Goal: Find specific page/section: Find specific page/section

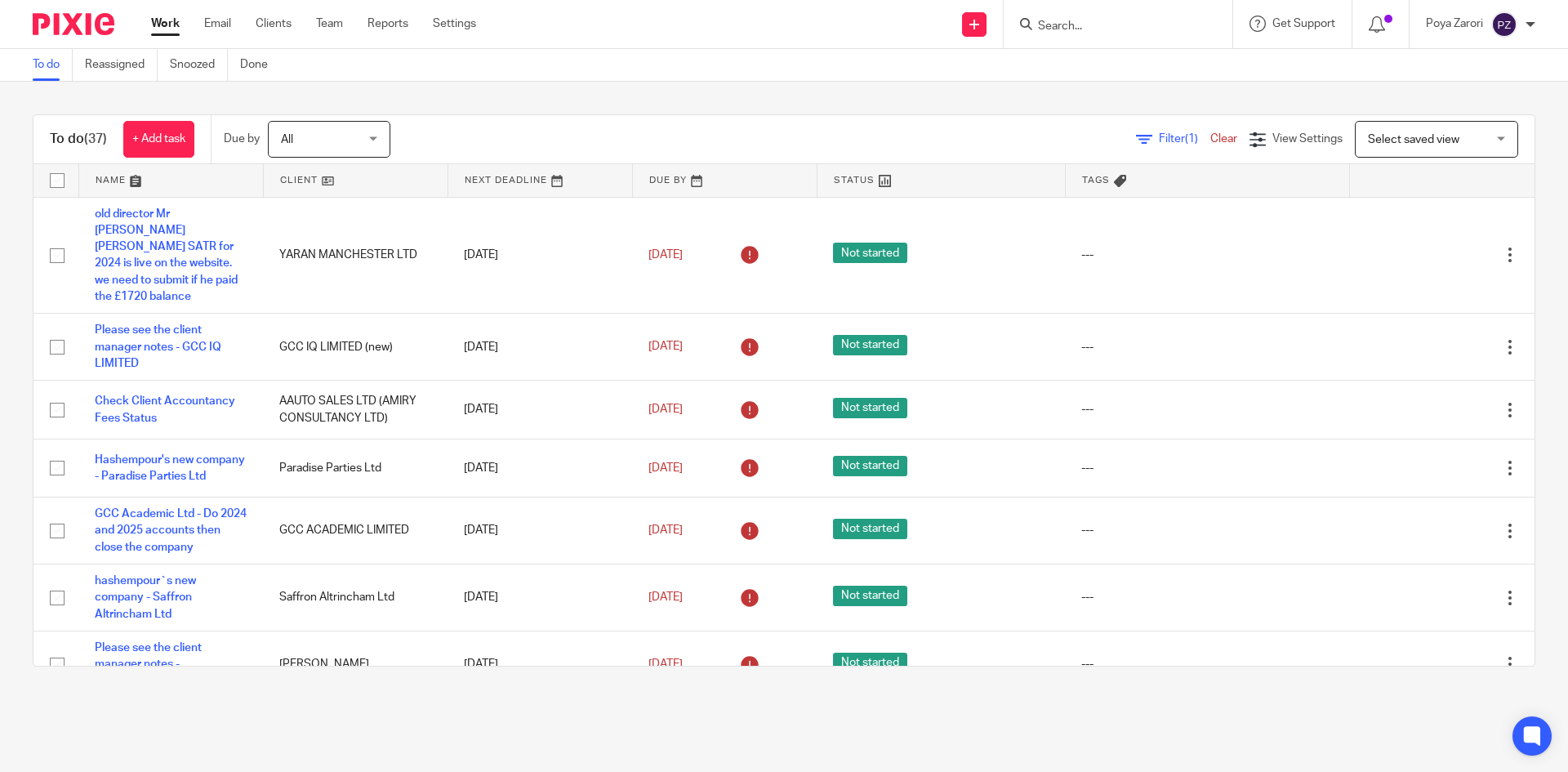
click at [1101, 14] on form at bounding box center [1122, 23] width 174 height 20
click at [1100, 29] on input "Search" at bounding box center [1109, 26] width 147 height 14
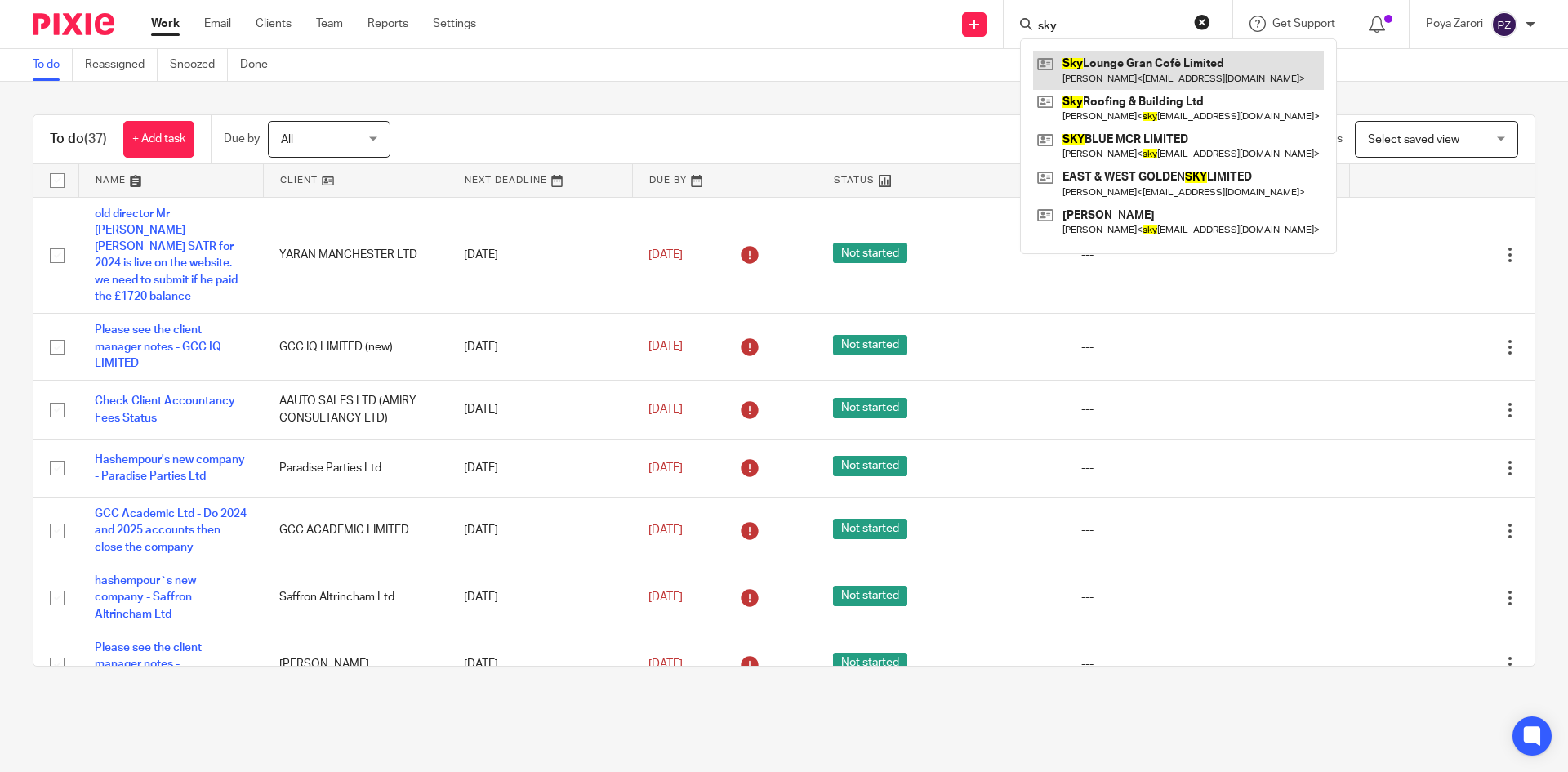
type input "sky"
click at [1122, 73] on link at bounding box center [1178, 70] width 291 height 37
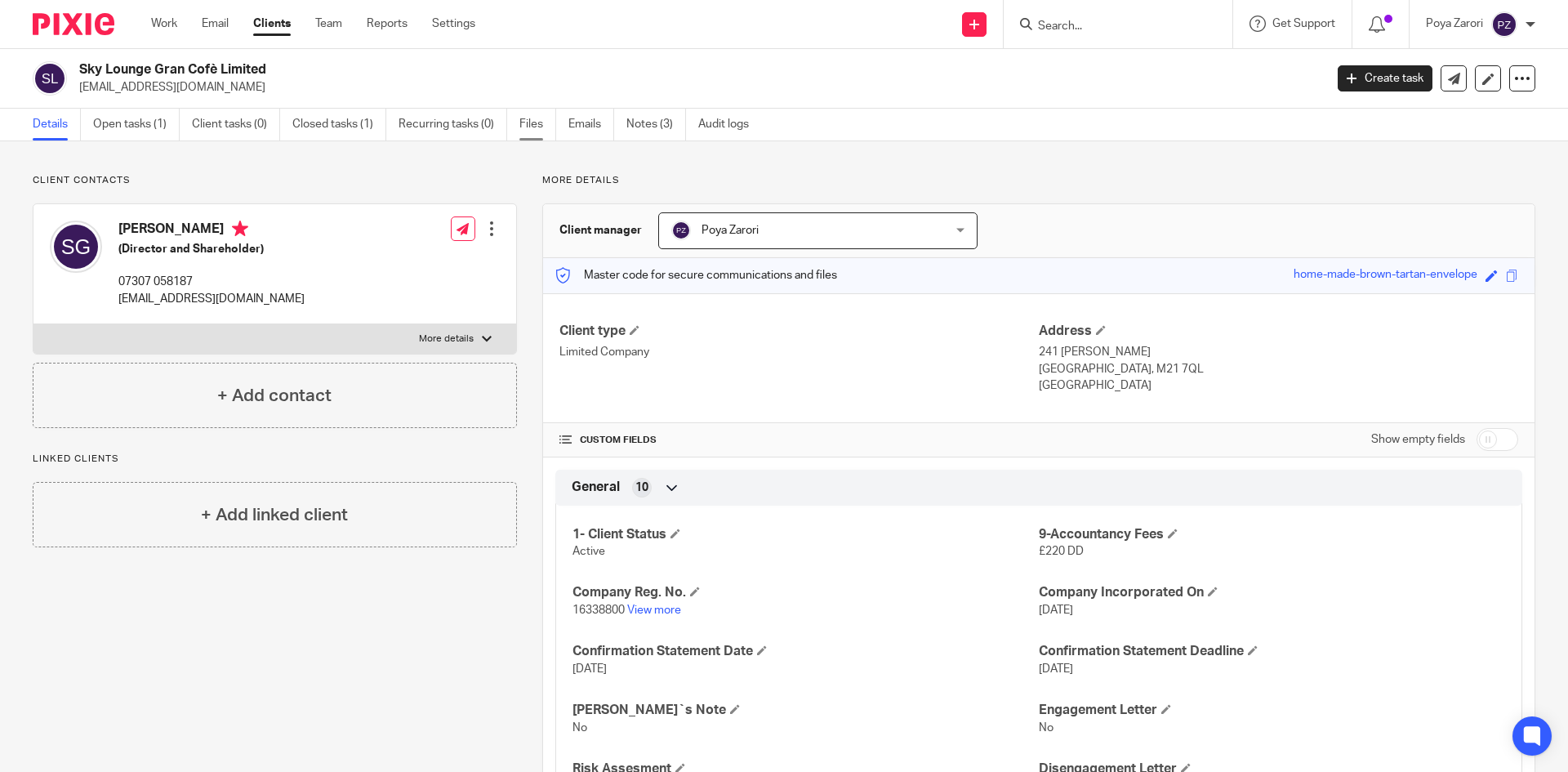
click at [532, 123] on link "Files" at bounding box center [538, 124] width 36 height 32
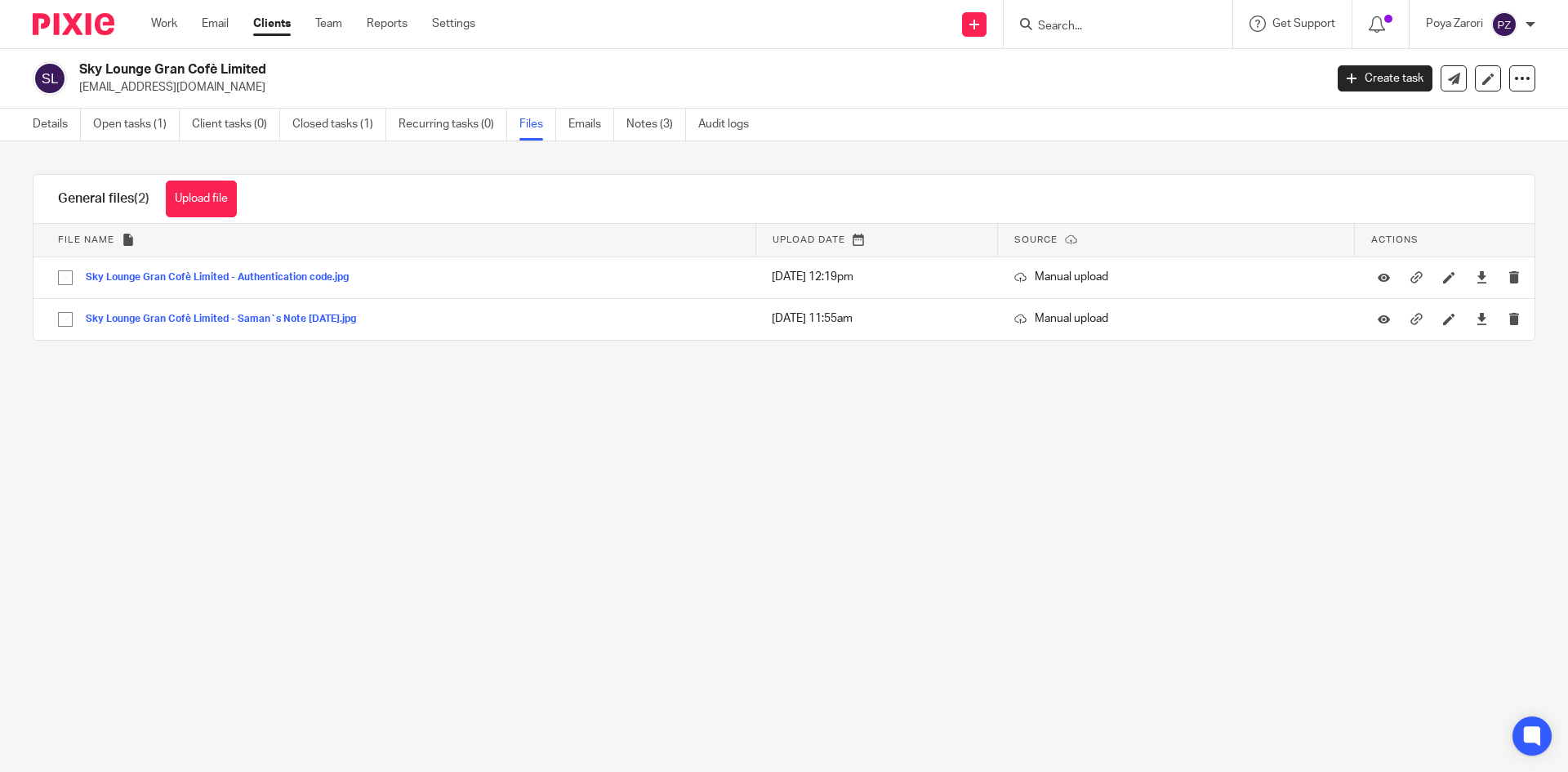
drag, startPoint x: 210, startPoint y: 192, endPoint x: 230, endPoint y: 199, distance: 21.2
click at [210, 192] on button "Upload file" at bounding box center [202, 199] width 71 height 36
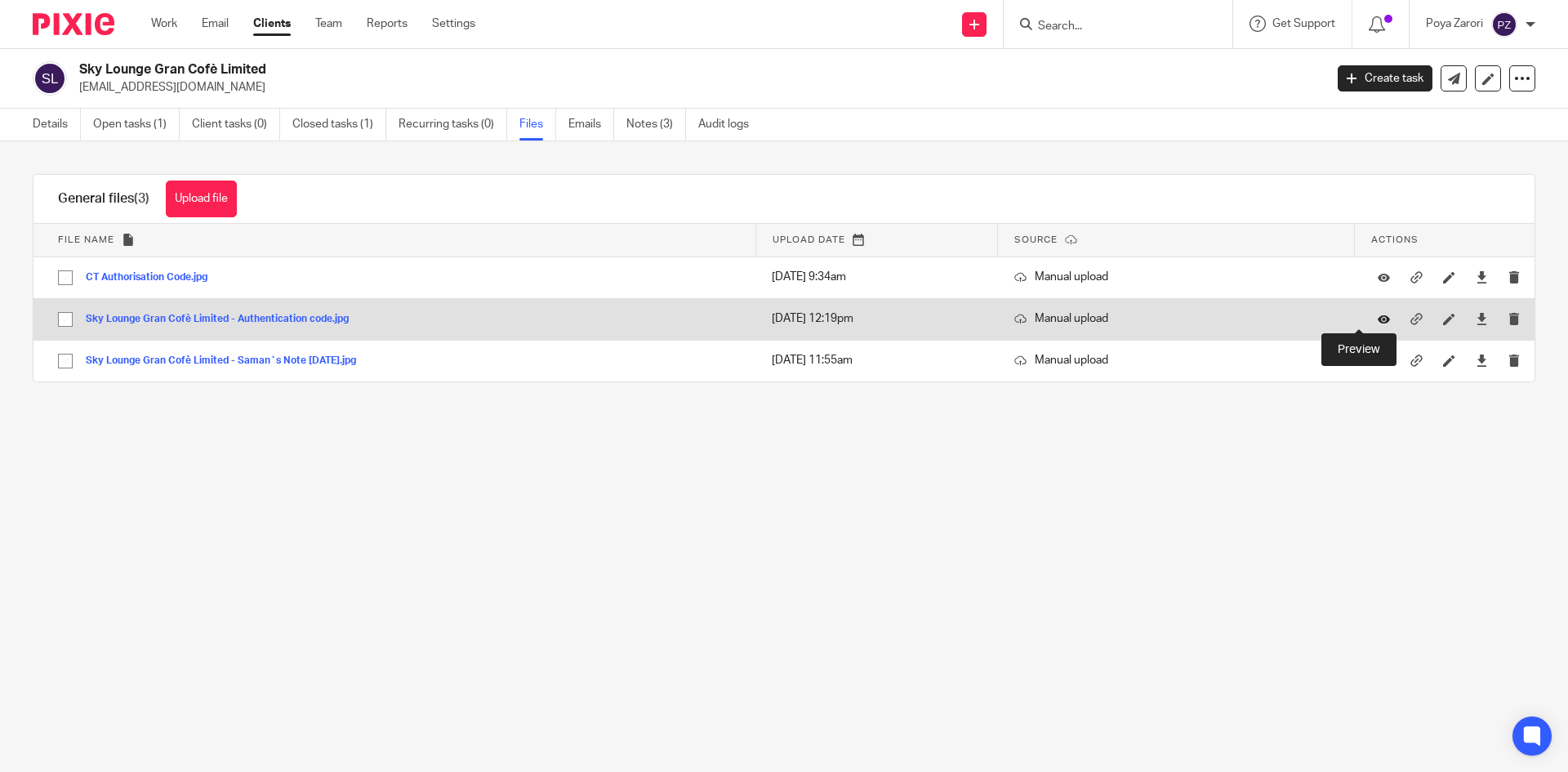
click at [1378, 319] on icon at bounding box center [1384, 319] width 12 height 12
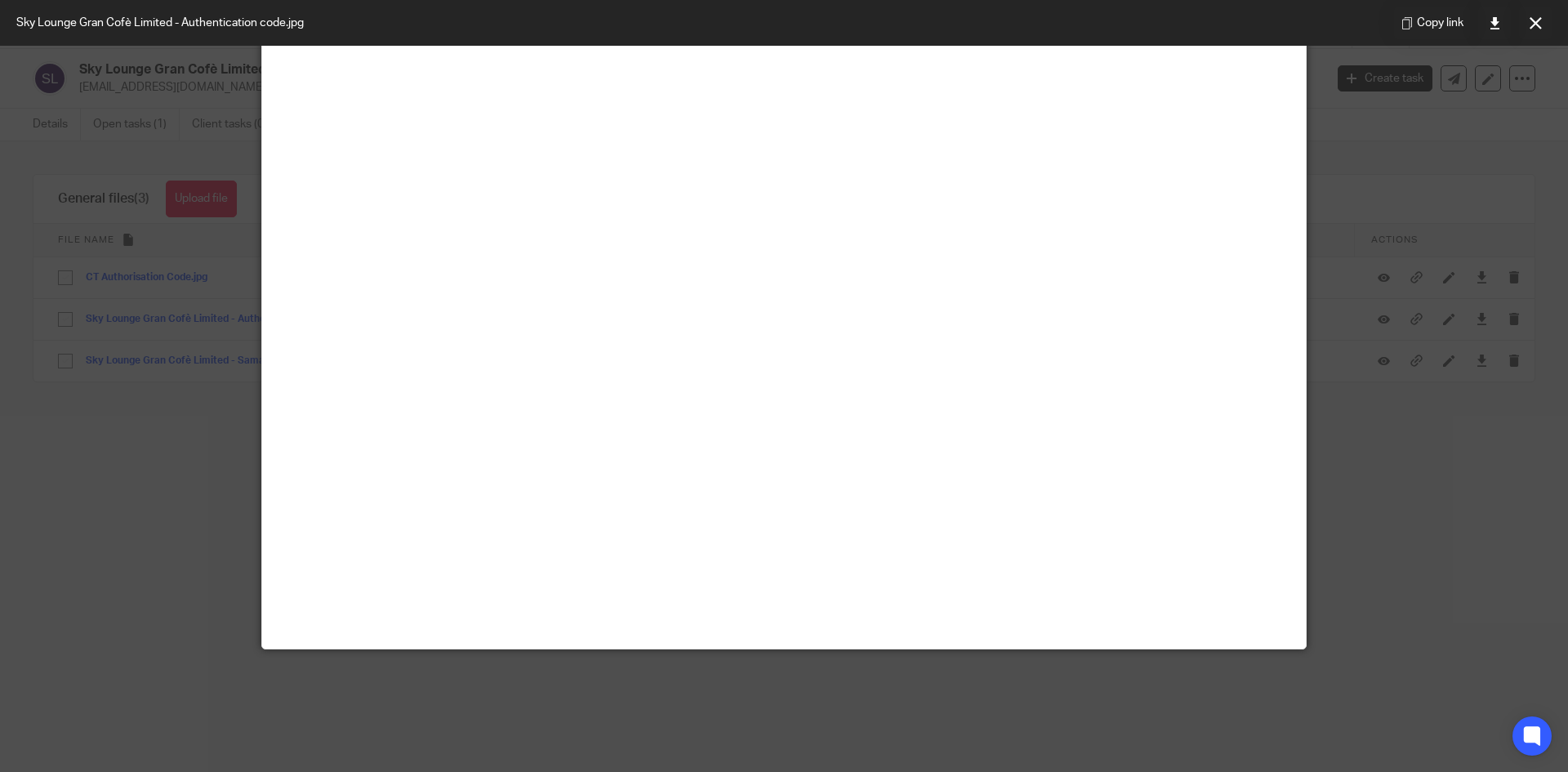
scroll to position [245, 0]
click at [1533, 31] on button at bounding box center [1535, 23] width 33 height 33
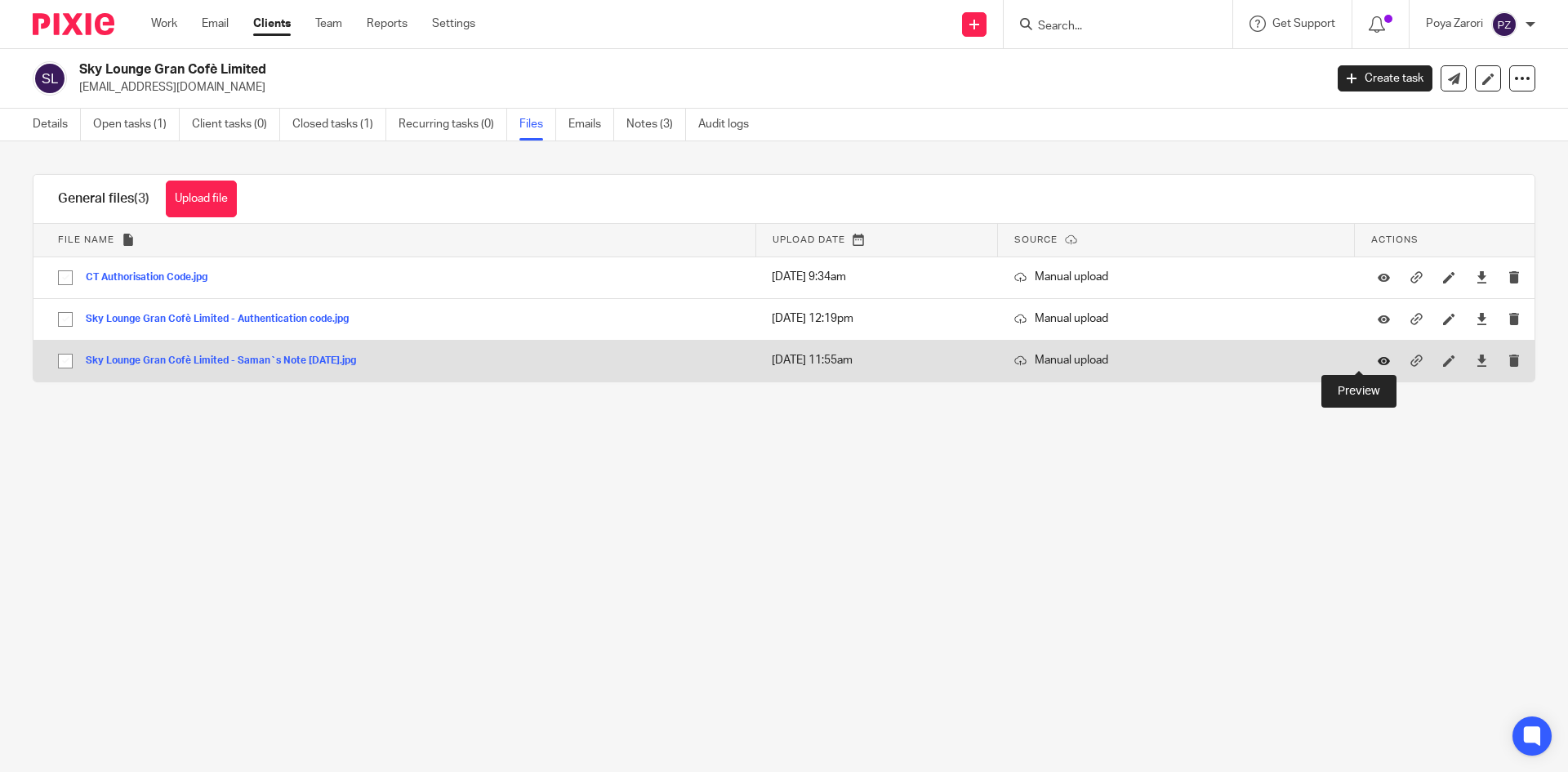
click at [1378, 360] on icon at bounding box center [1384, 360] width 12 height 12
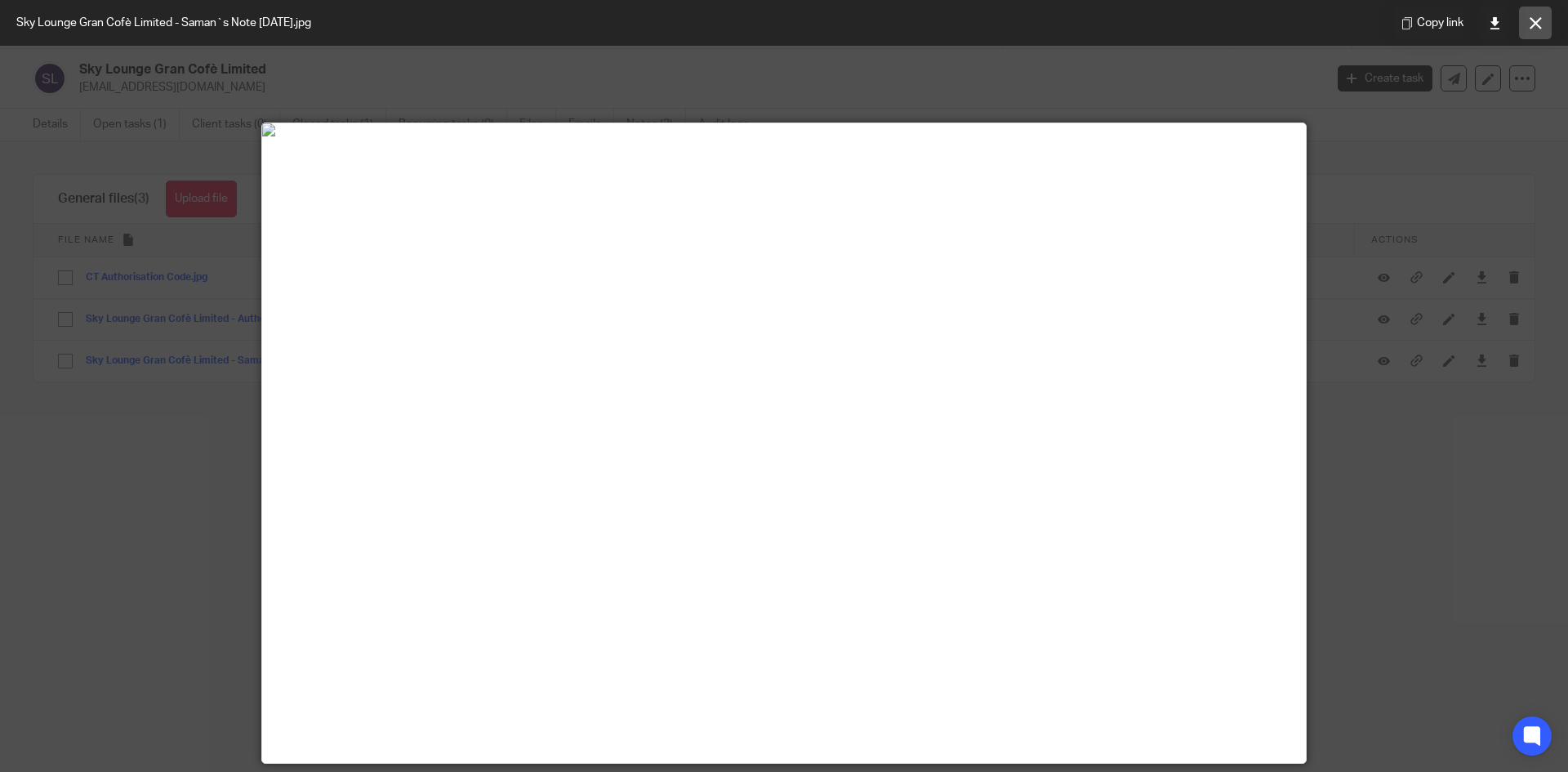
click at [1532, 25] on icon at bounding box center [1535, 23] width 12 height 12
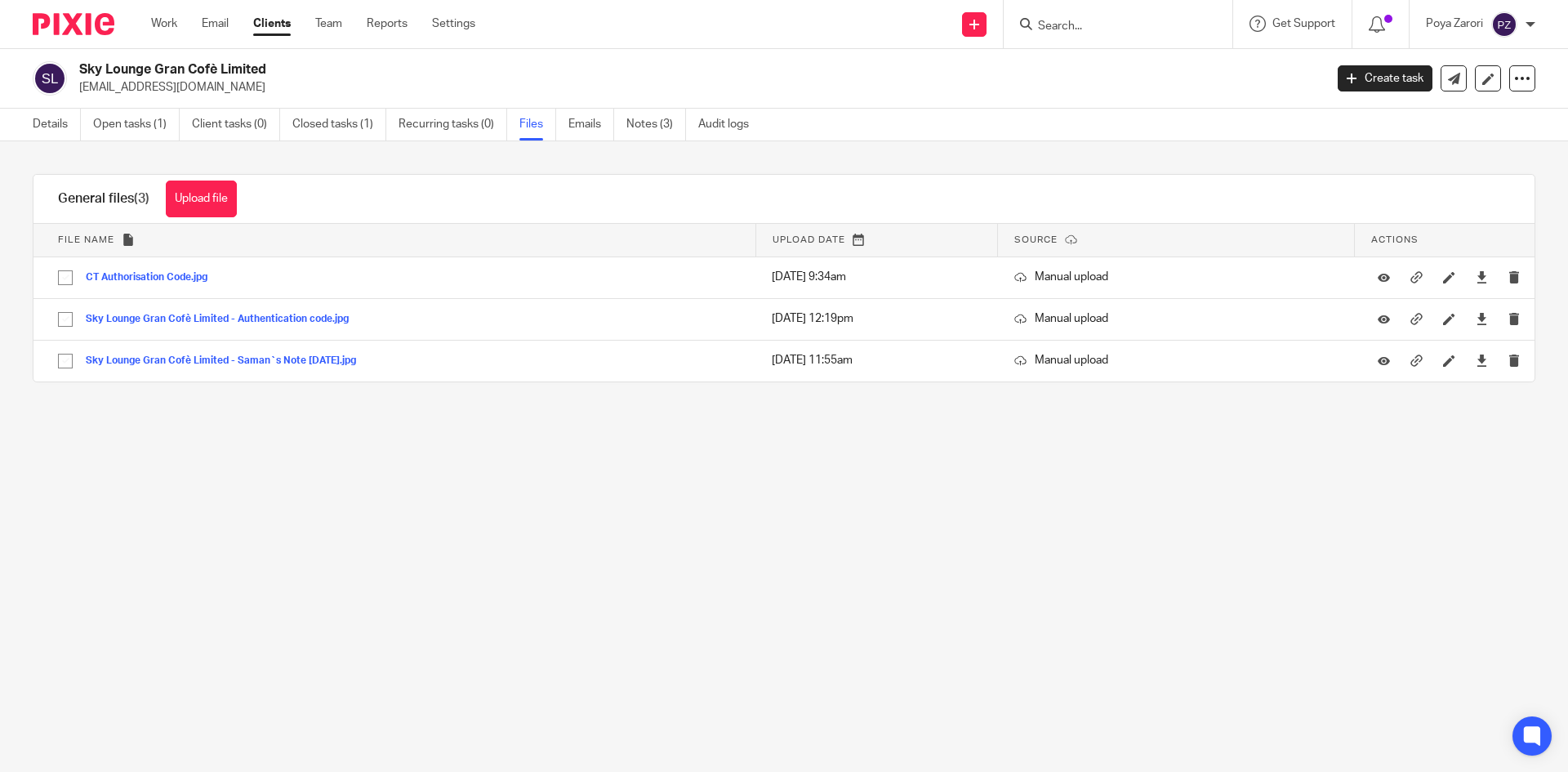
click at [31, 117] on div "Details Open tasks (1) Client tasks (0) Closed tasks (1) Recurring tasks (0) Fi…" at bounding box center [395, 124] width 789 height 32
click at [36, 119] on link "Details" at bounding box center [57, 124] width 48 height 32
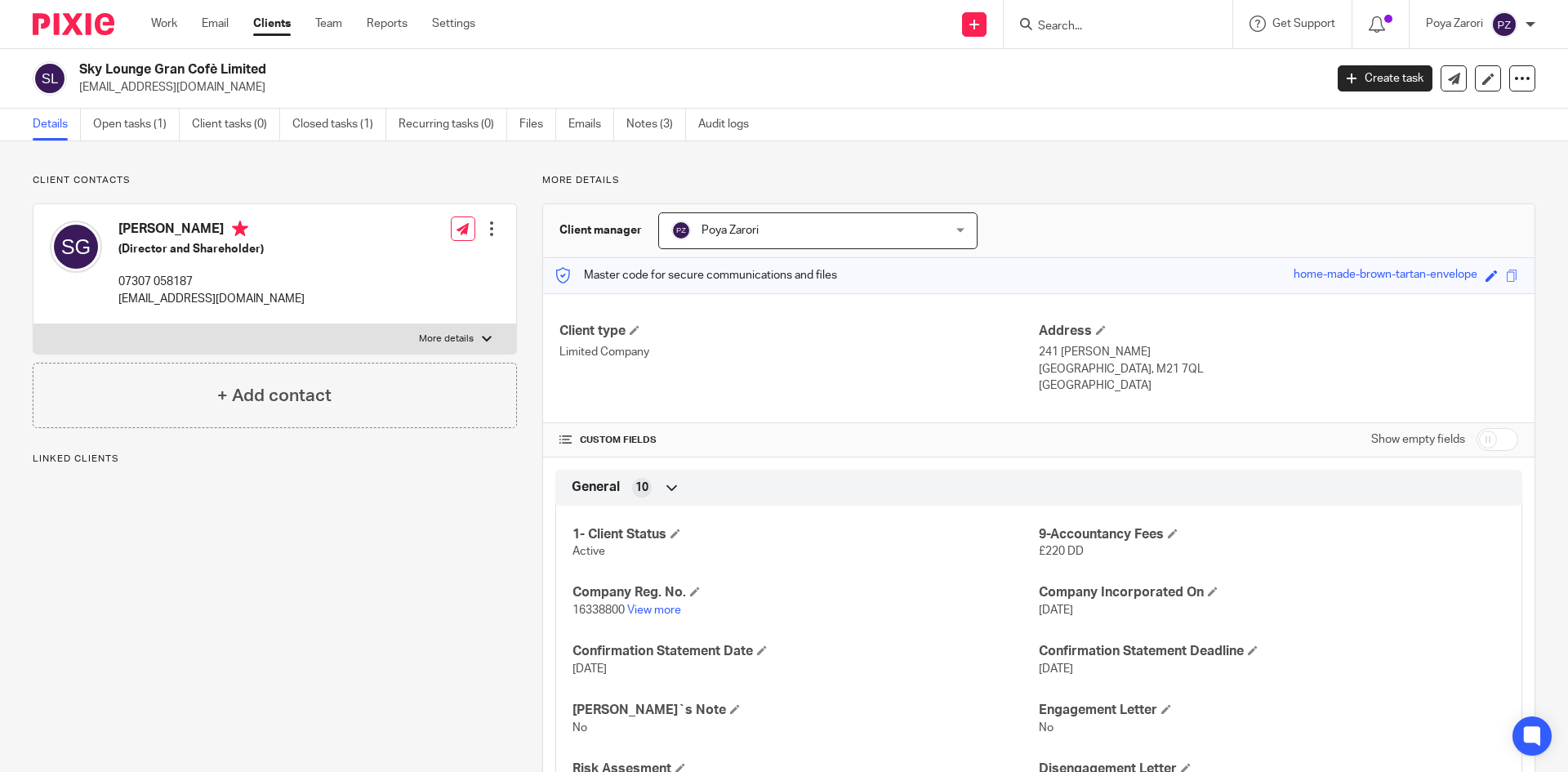
scroll to position [408, 0]
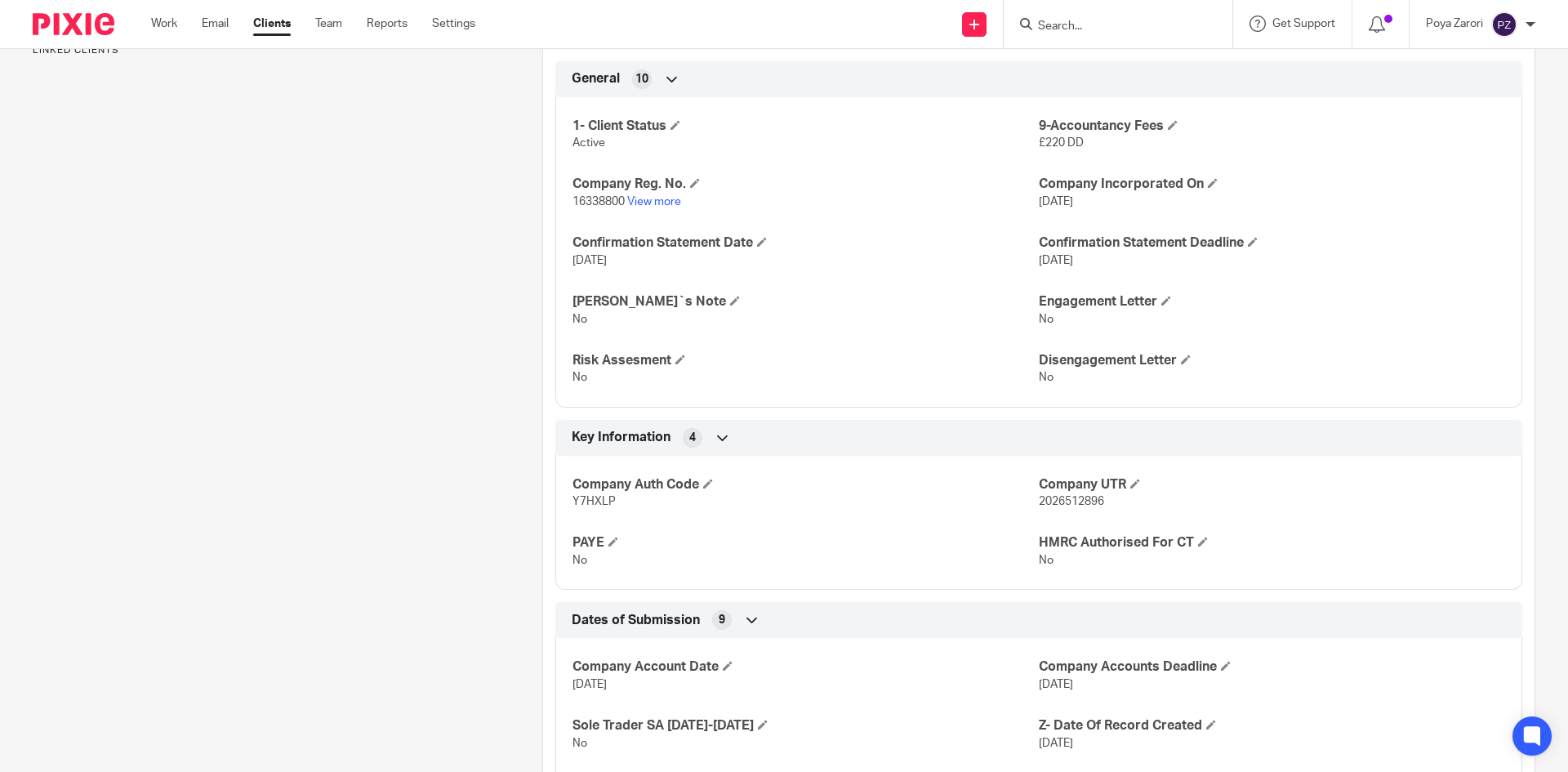
click at [1075, 500] on span "2026512896" at bounding box center [1072, 501] width 65 height 12
click at [1065, 500] on span "2026512896" at bounding box center [1072, 501] width 65 height 12
click at [1065, 501] on span "2026512896" at bounding box center [1072, 501] width 65 height 12
drag, startPoint x: 1065, startPoint y: 501, endPoint x: 1346, endPoint y: 489, distance: 281.3
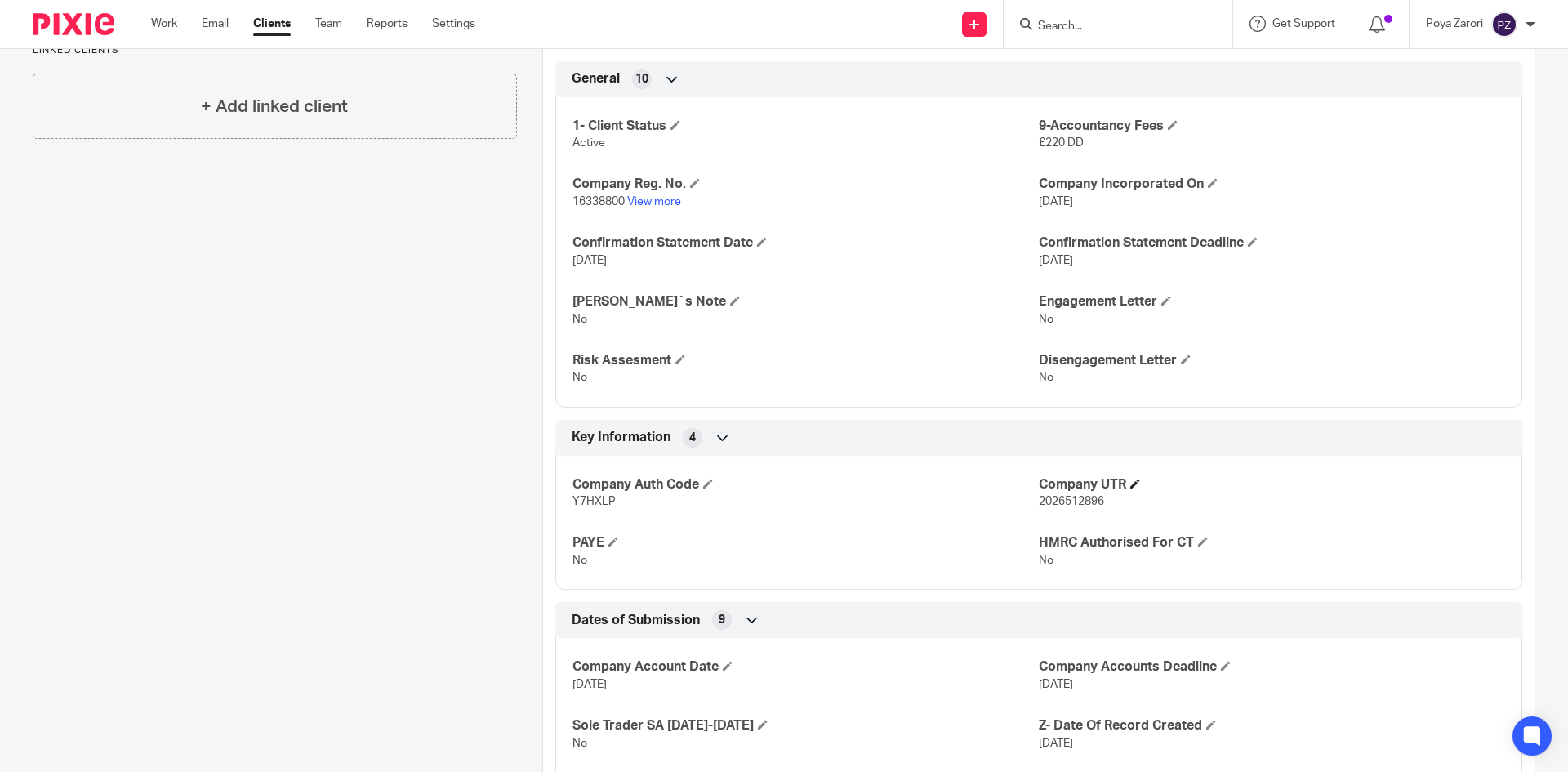
click at [1346, 489] on h4 "Company UTR" at bounding box center [1272, 485] width 467 height 17
click at [1071, 500] on span "2026512896" at bounding box center [1072, 501] width 65 height 12
copy span "2026512896"
click at [1077, 29] on input "Search" at bounding box center [1109, 26] width 147 height 14
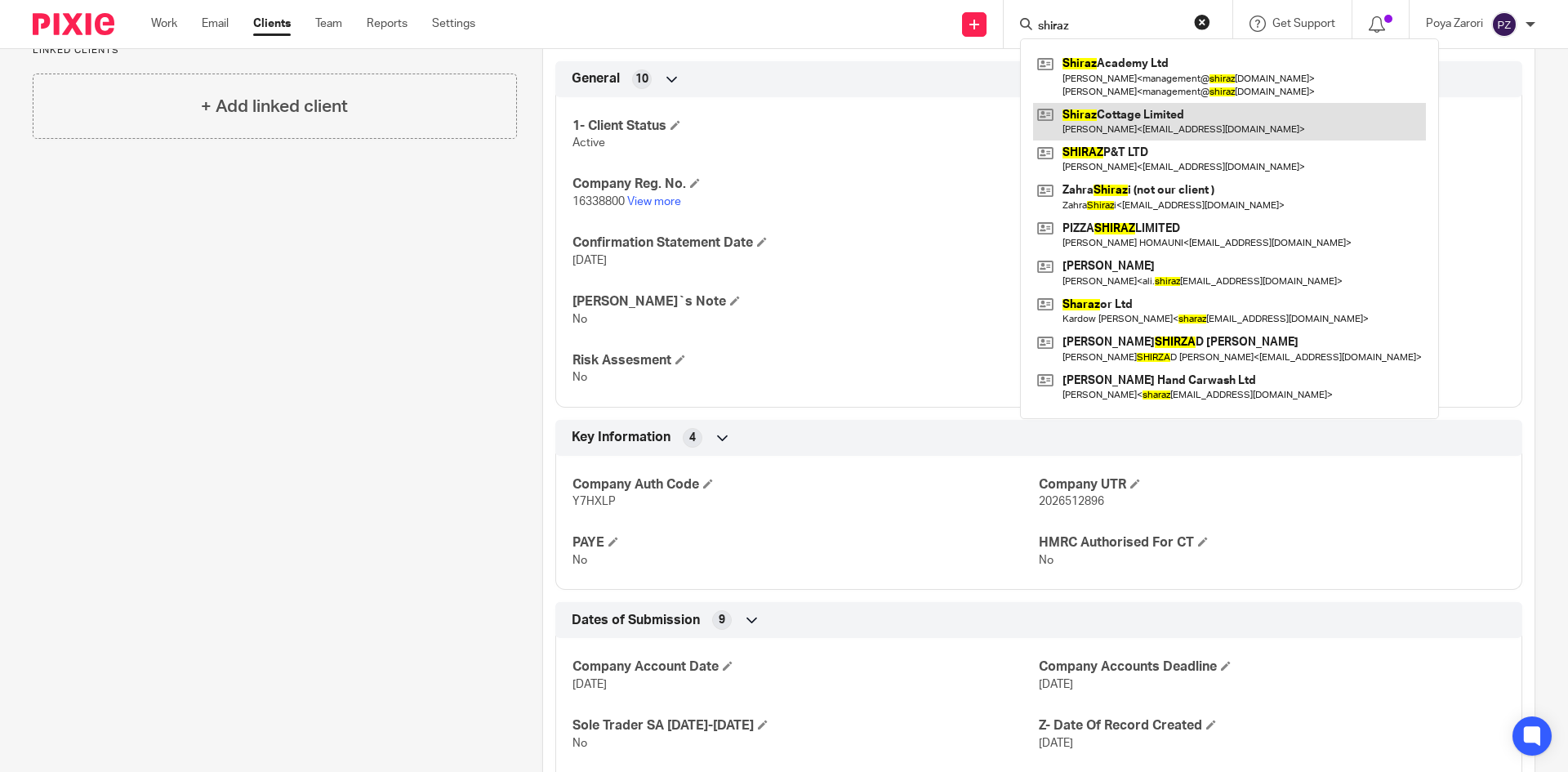
type input "shiraz"
click at [1172, 120] on link at bounding box center [1229, 121] width 393 height 37
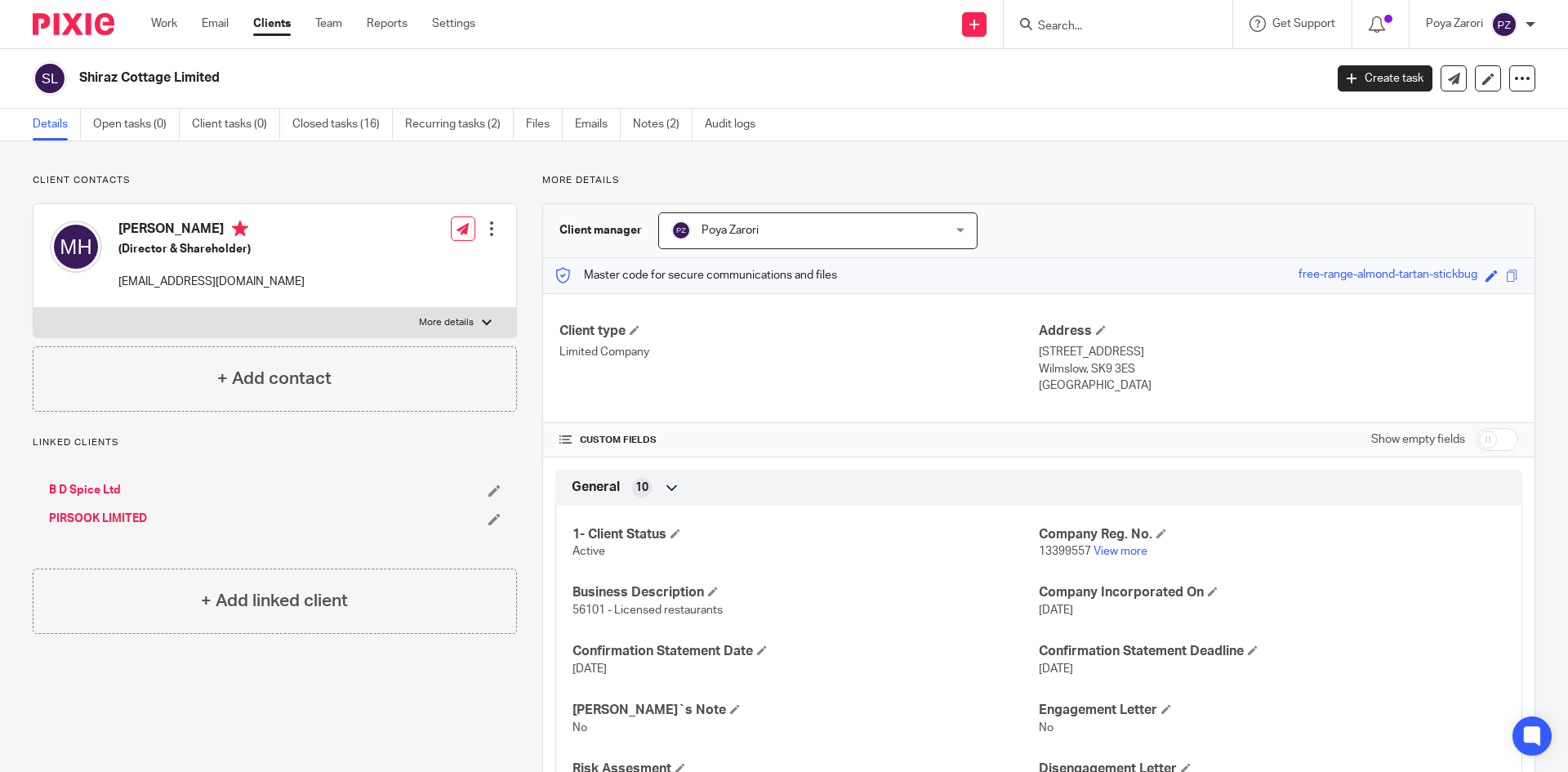
click at [200, 281] on p "[EMAIL_ADDRESS][DOMAIN_NAME]" at bounding box center [211, 281] width 186 height 16
click at [200, 281] on p "reza.hashempour@hotmail.co.uk" at bounding box center [211, 281] width 186 height 16
click at [200, 279] on p "reza.hashempour@hotmail.co.uk" at bounding box center [211, 281] width 186 height 16
copy div "reza.hashempour@hotmail.co.uk"
drag, startPoint x: 237, startPoint y: 79, endPoint x: 78, endPoint y: 79, distance: 159.0
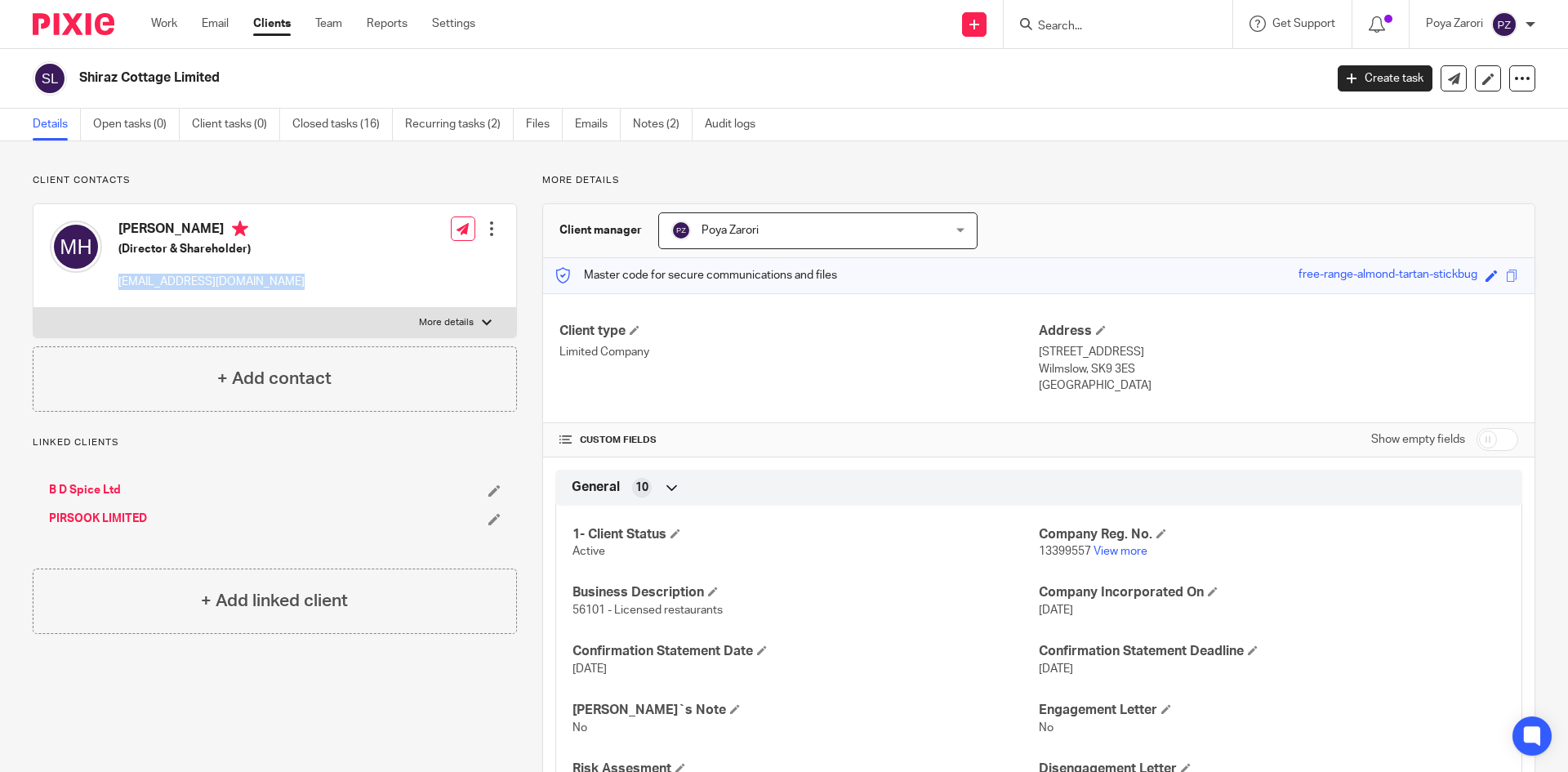
click at [78, 79] on div "Shiraz Cottage Limited" at bounding box center [672, 79] width 1280 height 35
copy h2 "Shiraz Cottage Limited"
click at [492, 328] on label "More details" at bounding box center [275, 323] width 483 height 30
click at [34, 308] on input "More details" at bounding box center [33, 307] width 1 height 1
checkbox input "true"
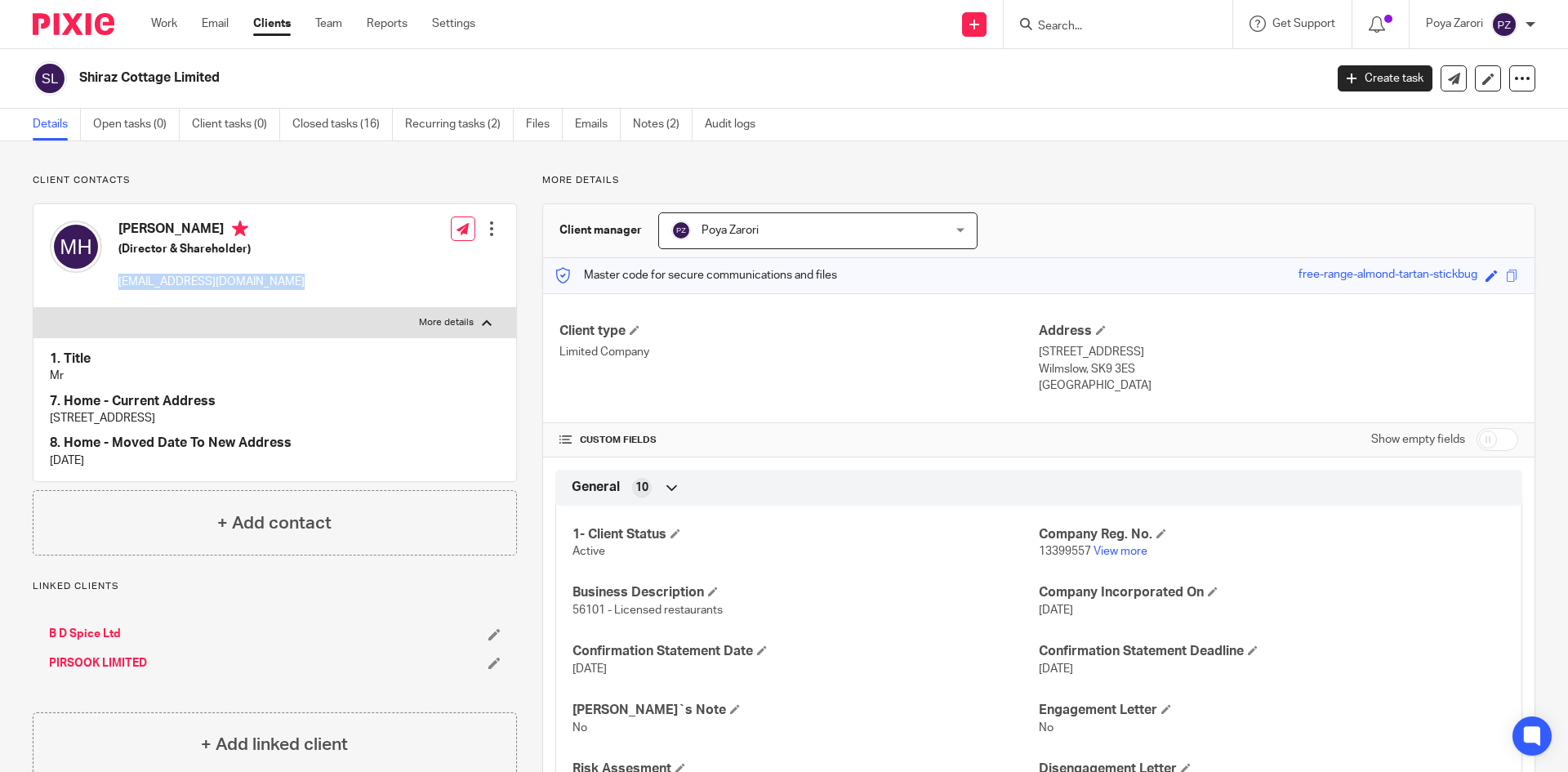
drag, startPoint x: 110, startPoint y: 662, endPoint x: 122, endPoint y: 656, distance: 13.4
click at [111, 660] on link "PIRSOOK LIMITED" at bounding box center [98, 663] width 98 height 16
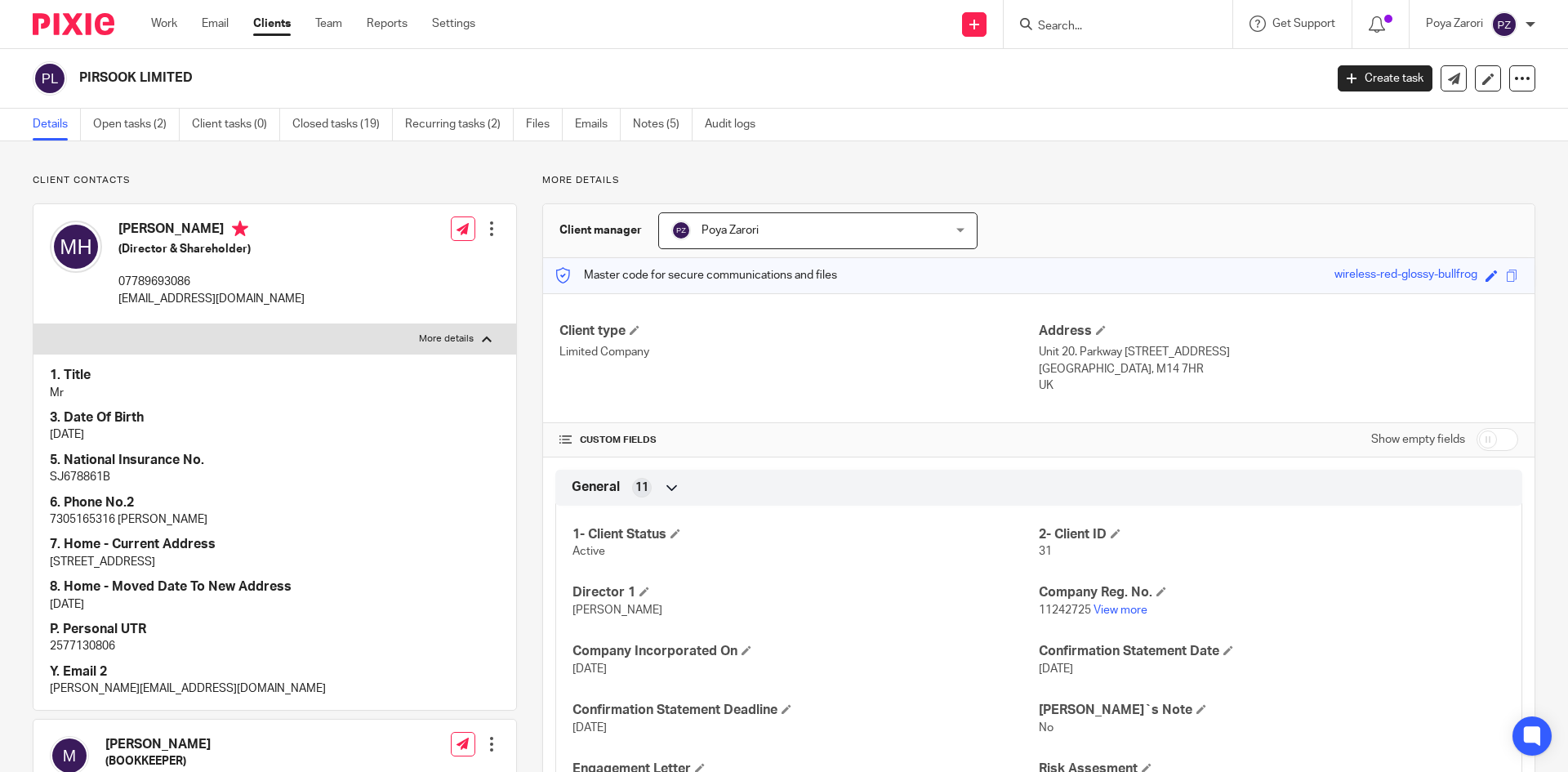
click at [93, 472] on p "SJ678861B" at bounding box center [275, 476] width 450 height 16
copy p "SJ678861B"
click at [1067, 26] on input "Search" at bounding box center [1109, 26] width 147 height 14
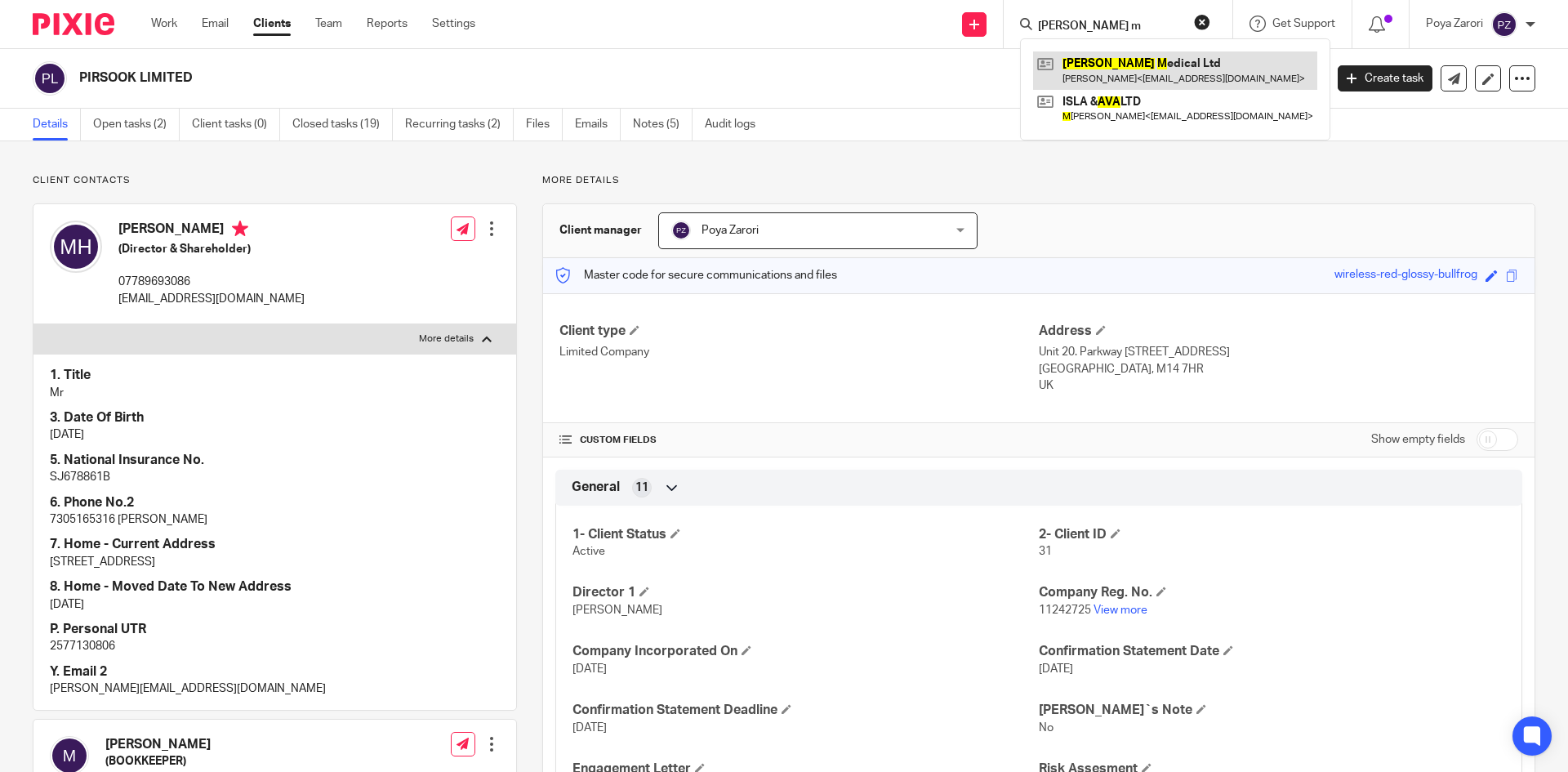
type input "nava m"
click at [1101, 66] on link at bounding box center [1175, 70] width 284 height 37
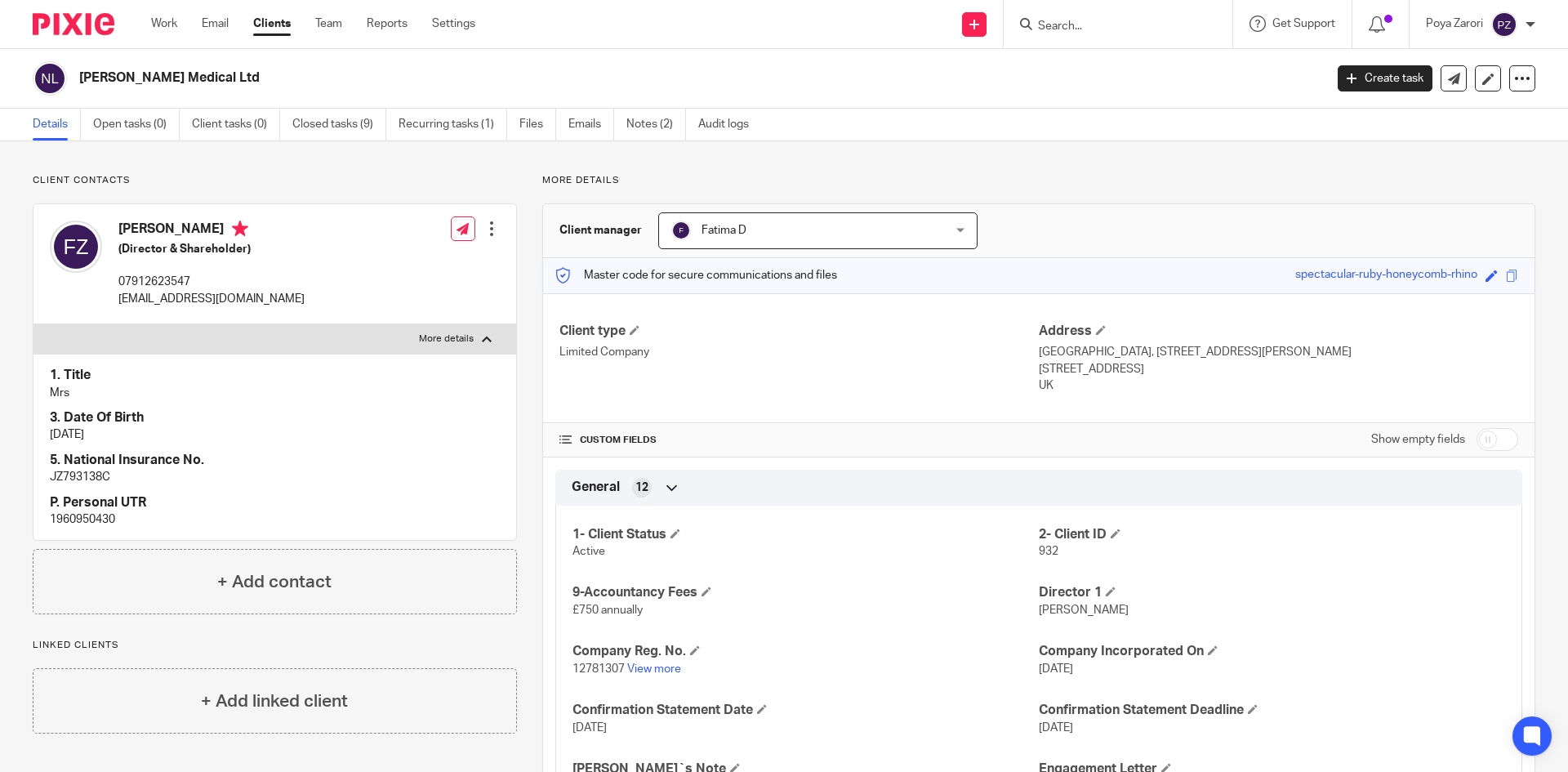
click at [598, 670] on span "12781307" at bounding box center [598, 669] width 52 height 12
click at [597, 668] on span "12781307" at bounding box center [598, 669] width 52 height 12
copy p "12781307"
click at [650, 666] on link "View more" at bounding box center [654, 669] width 54 height 12
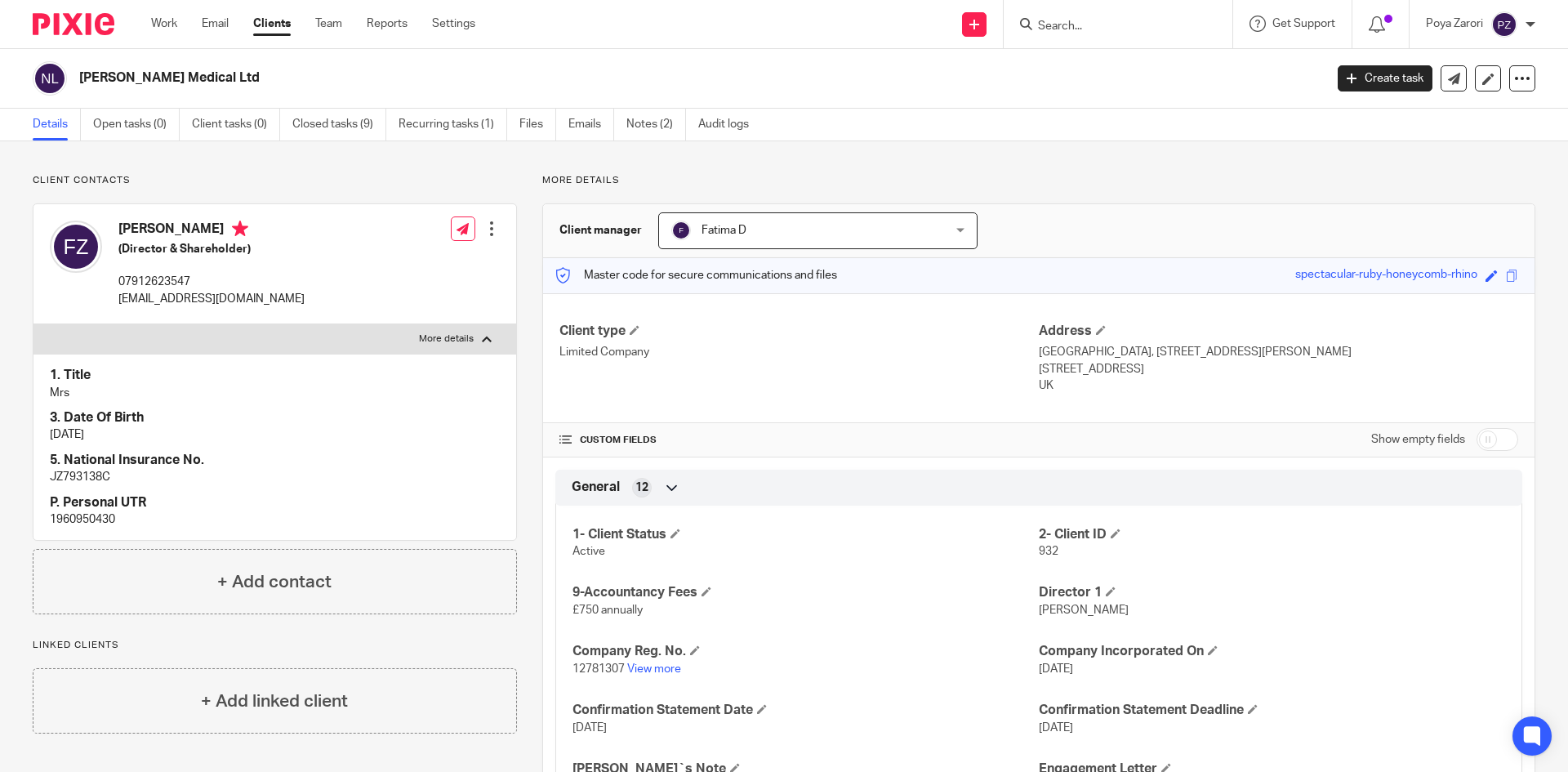
click at [1068, 25] on input "Search" at bounding box center [1109, 26] width 147 height 14
click at [1072, 31] on input "Search" at bounding box center [1109, 26] width 147 height 14
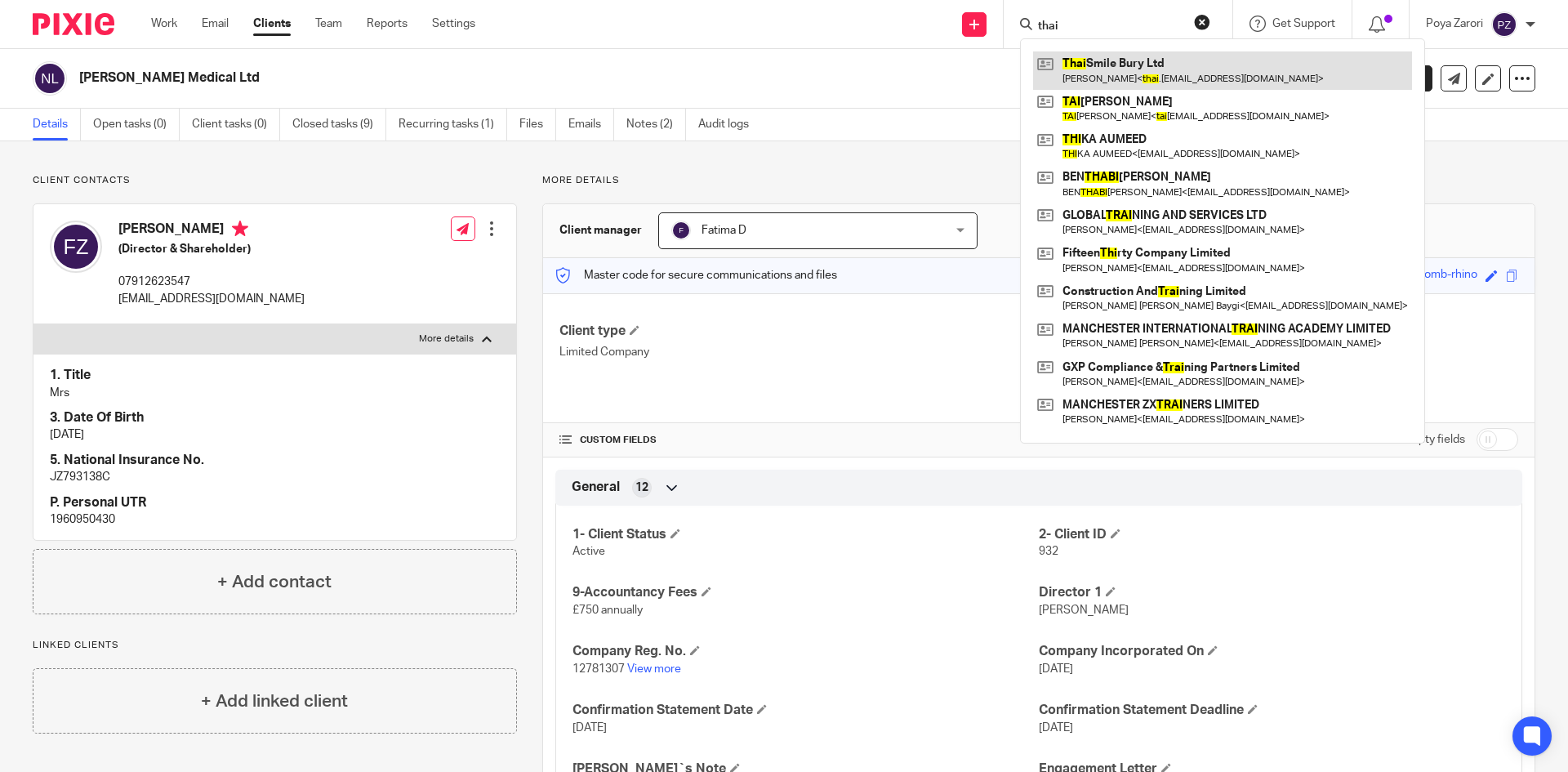
type input "thai"
click at [1078, 66] on link at bounding box center [1222, 70] width 379 height 37
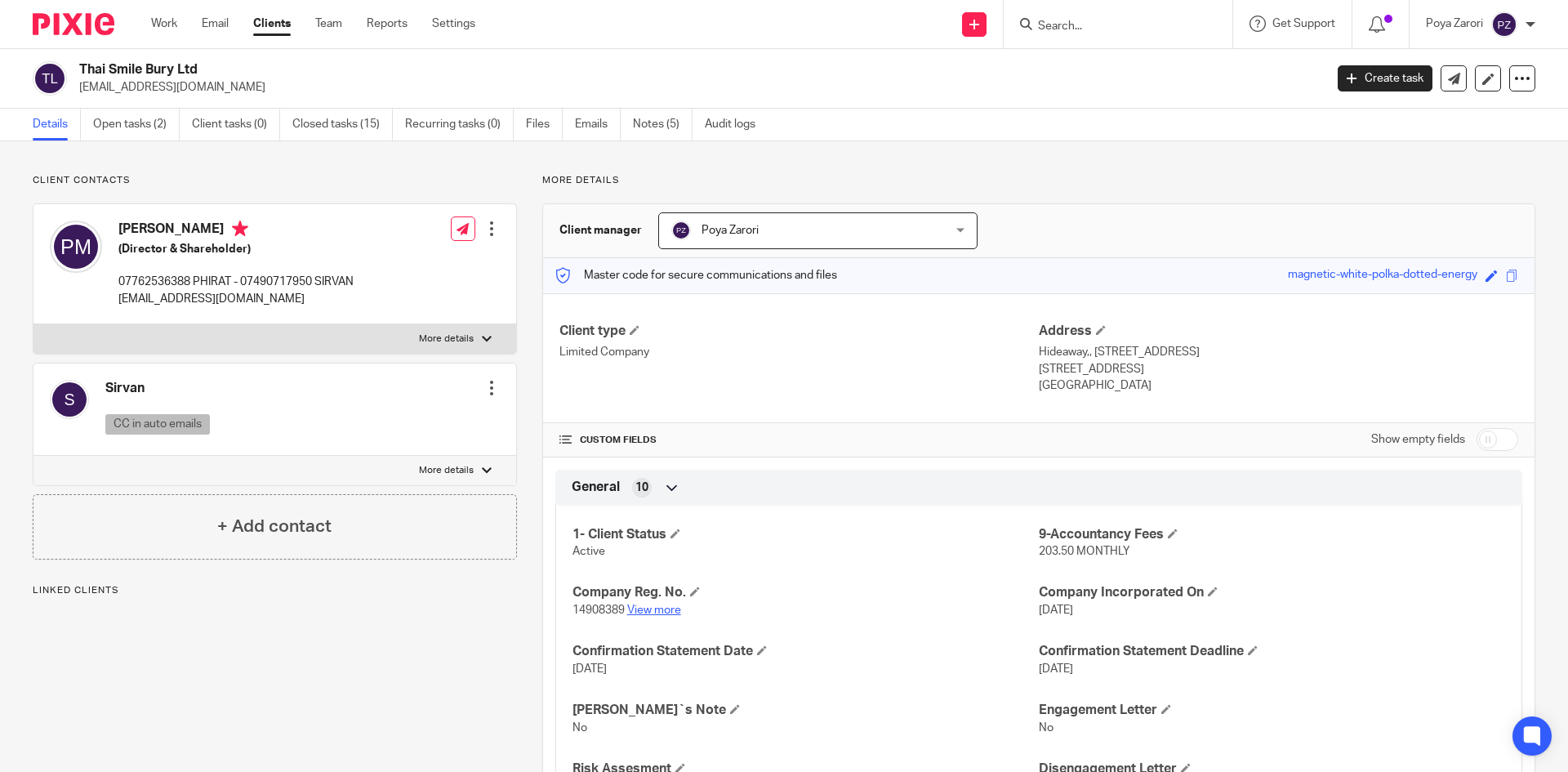
click at [646, 610] on link "View more" at bounding box center [654, 610] width 54 height 12
click at [1087, 28] on input "Search" at bounding box center [1109, 26] width 147 height 14
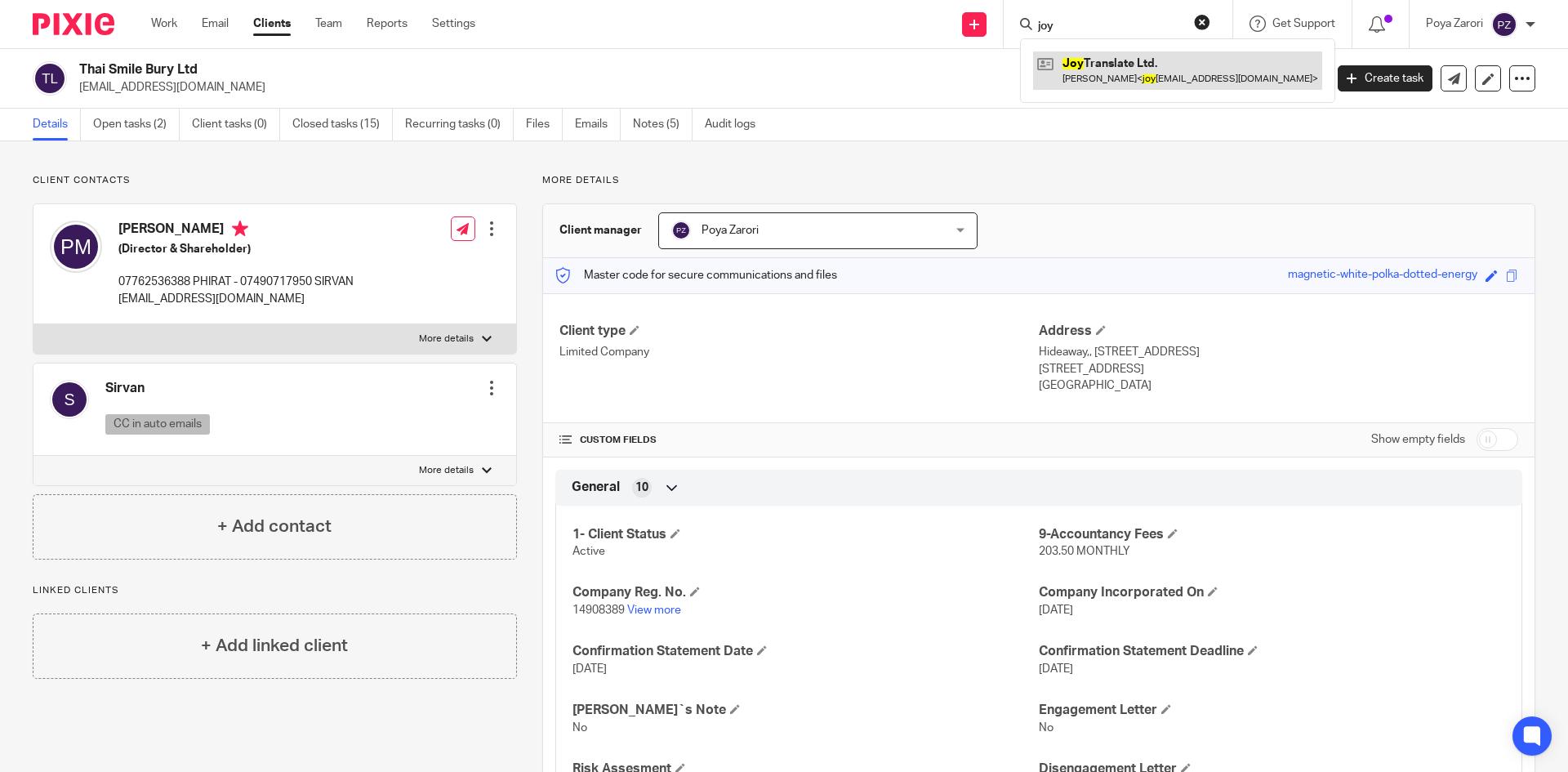
type input "joy"
click at [1094, 60] on link at bounding box center [1177, 70] width 289 height 37
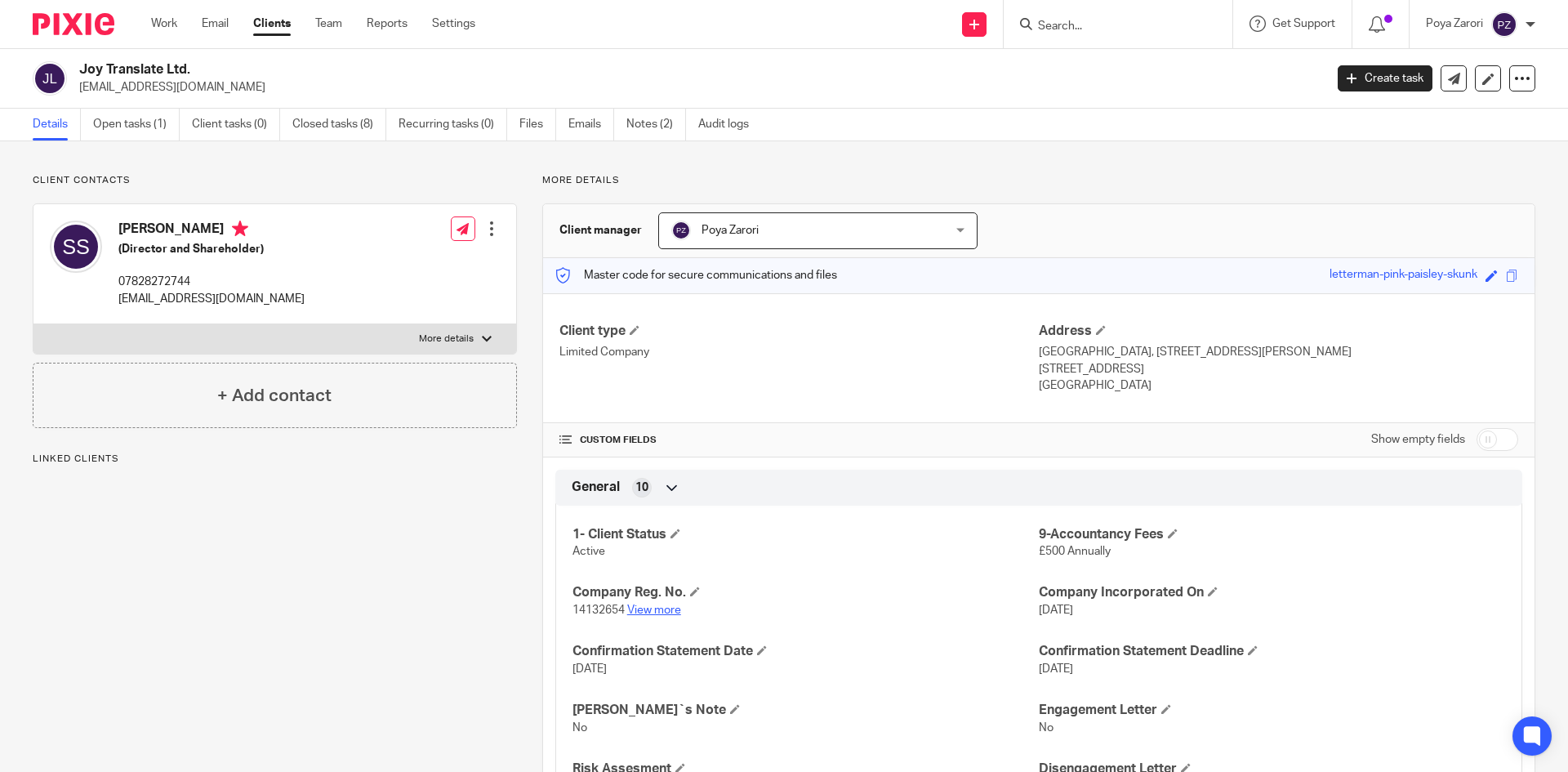
click at [658, 607] on link "View more" at bounding box center [654, 610] width 54 height 12
click at [1089, 25] on input "Search" at bounding box center [1109, 26] width 147 height 14
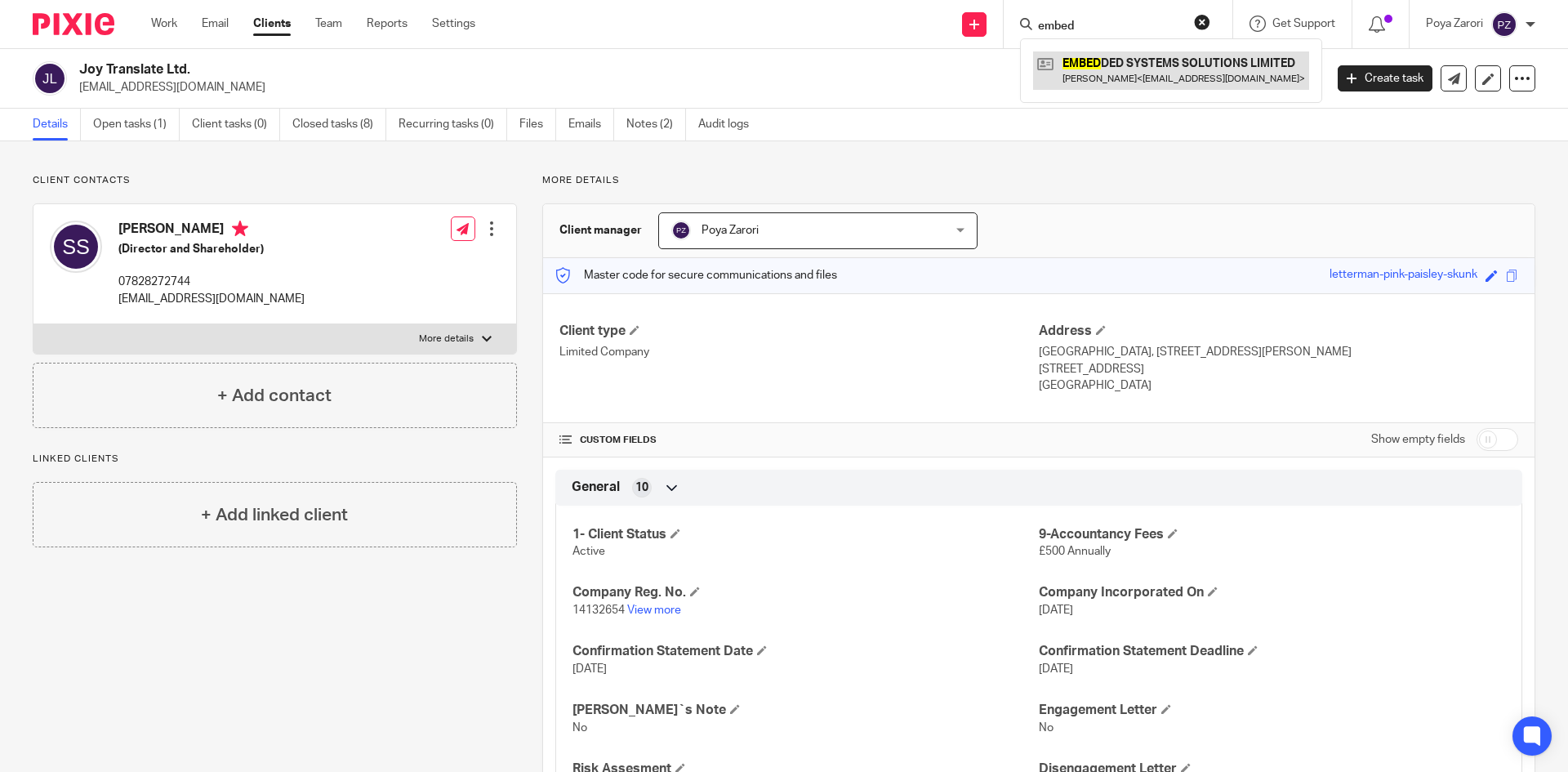
type input "embed"
click at [1105, 70] on link at bounding box center [1170, 70] width 276 height 37
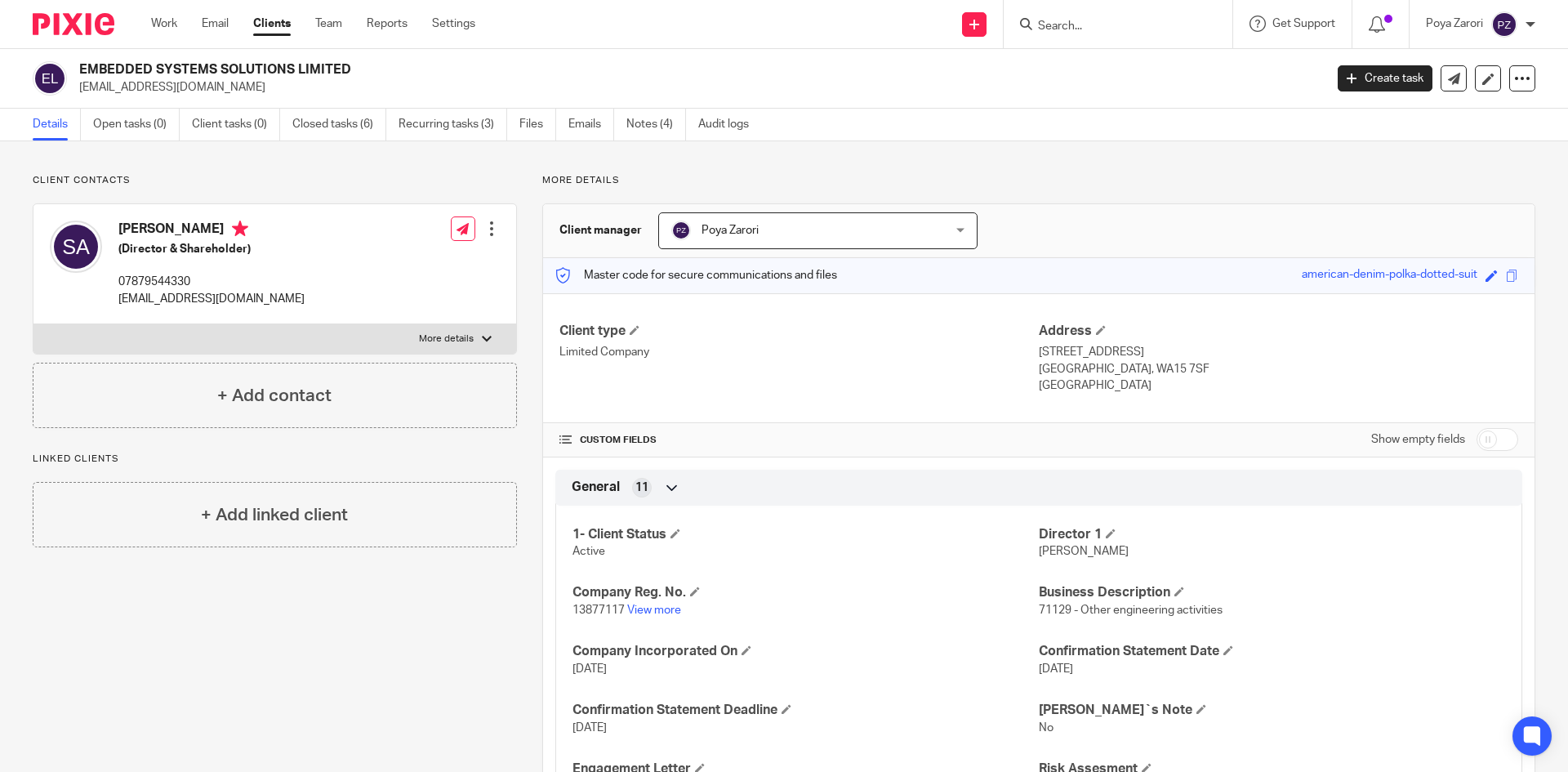
click at [278, 25] on link "Clients" at bounding box center [272, 23] width 37 height 16
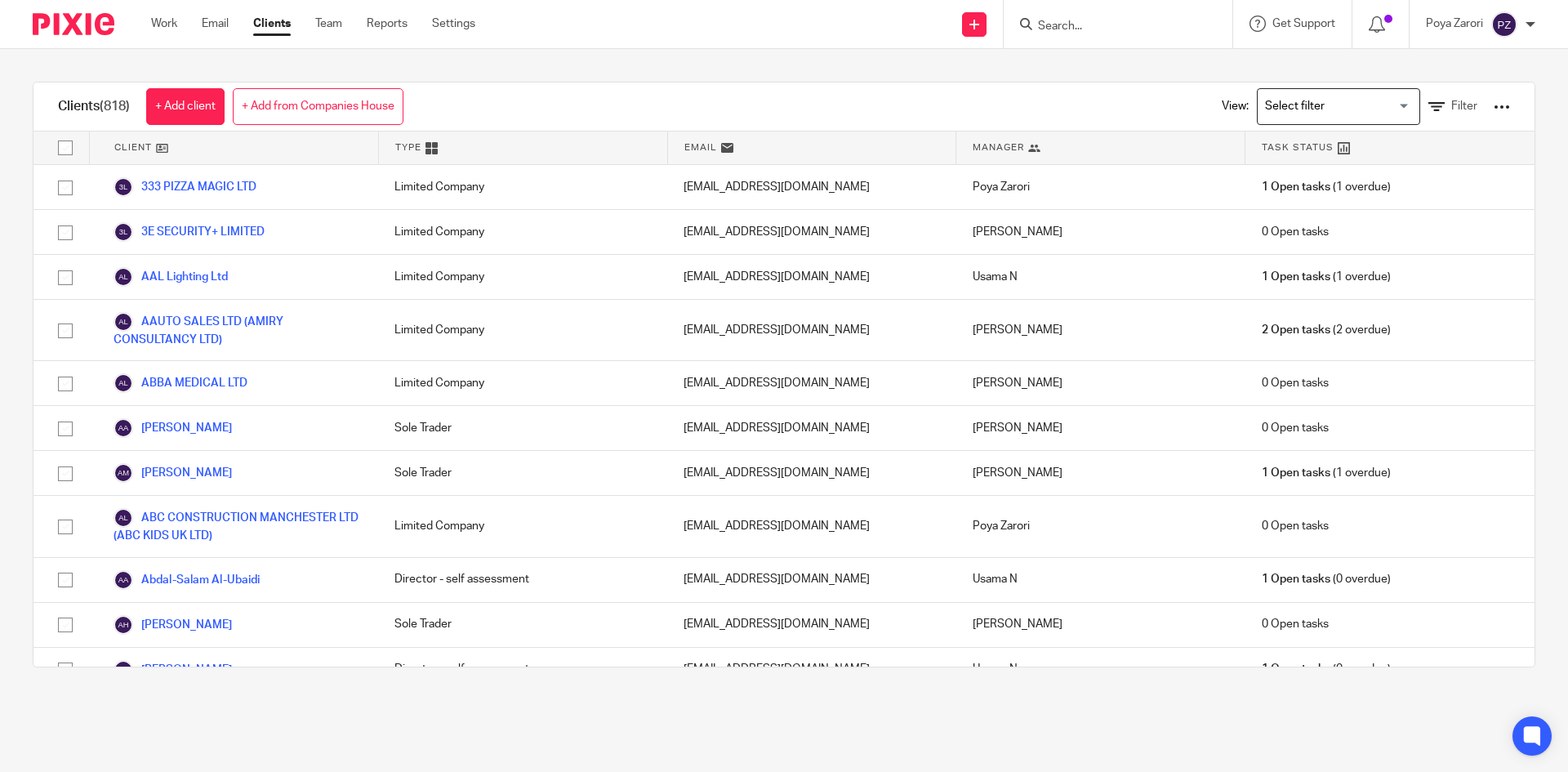
click at [1383, 105] on input "Search for option" at bounding box center [1334, 107] width 151 height 29
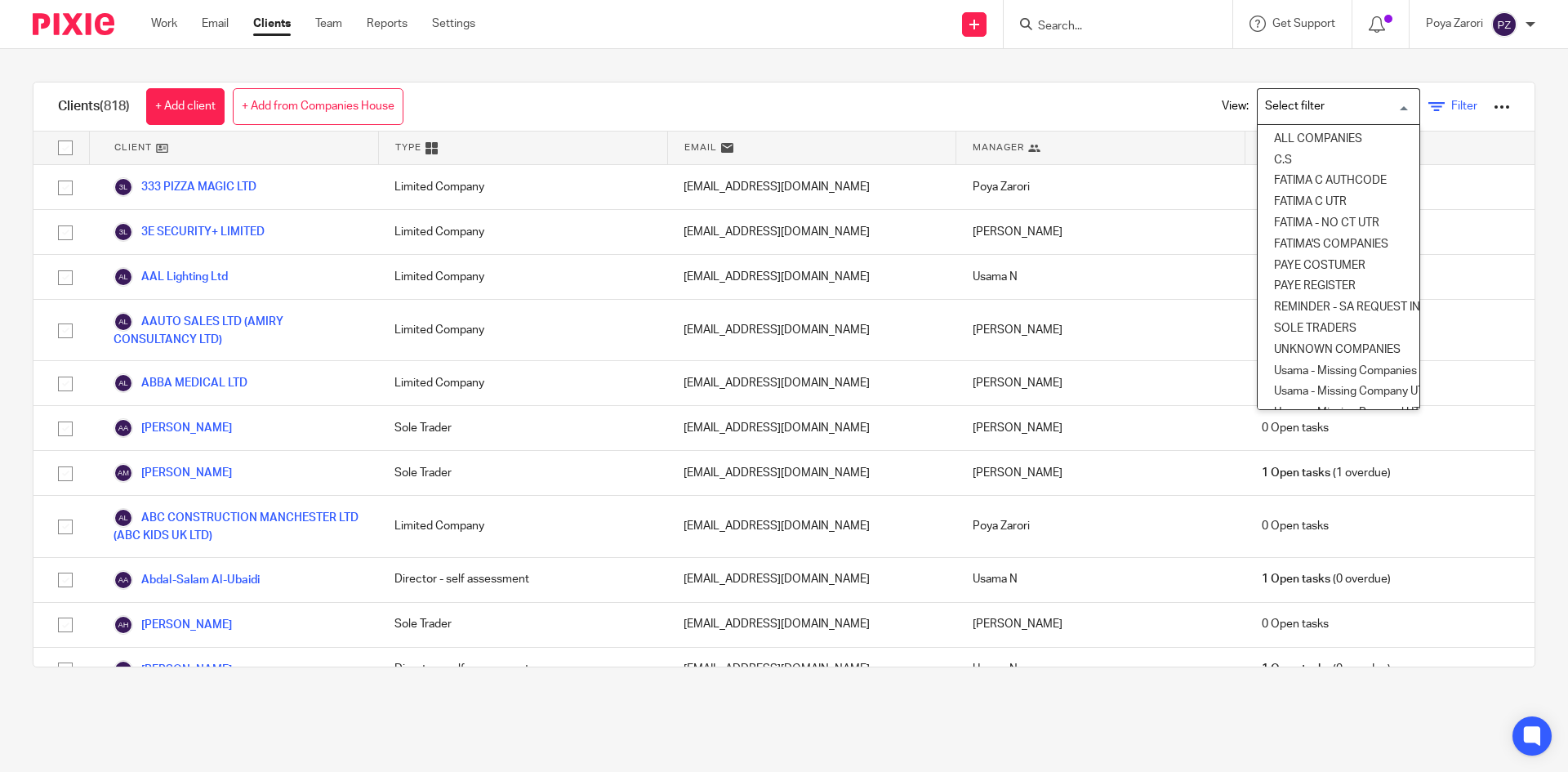
click at [1428, 100] on link "Filter" at bounding box center [1452, 107] width 49 height 17
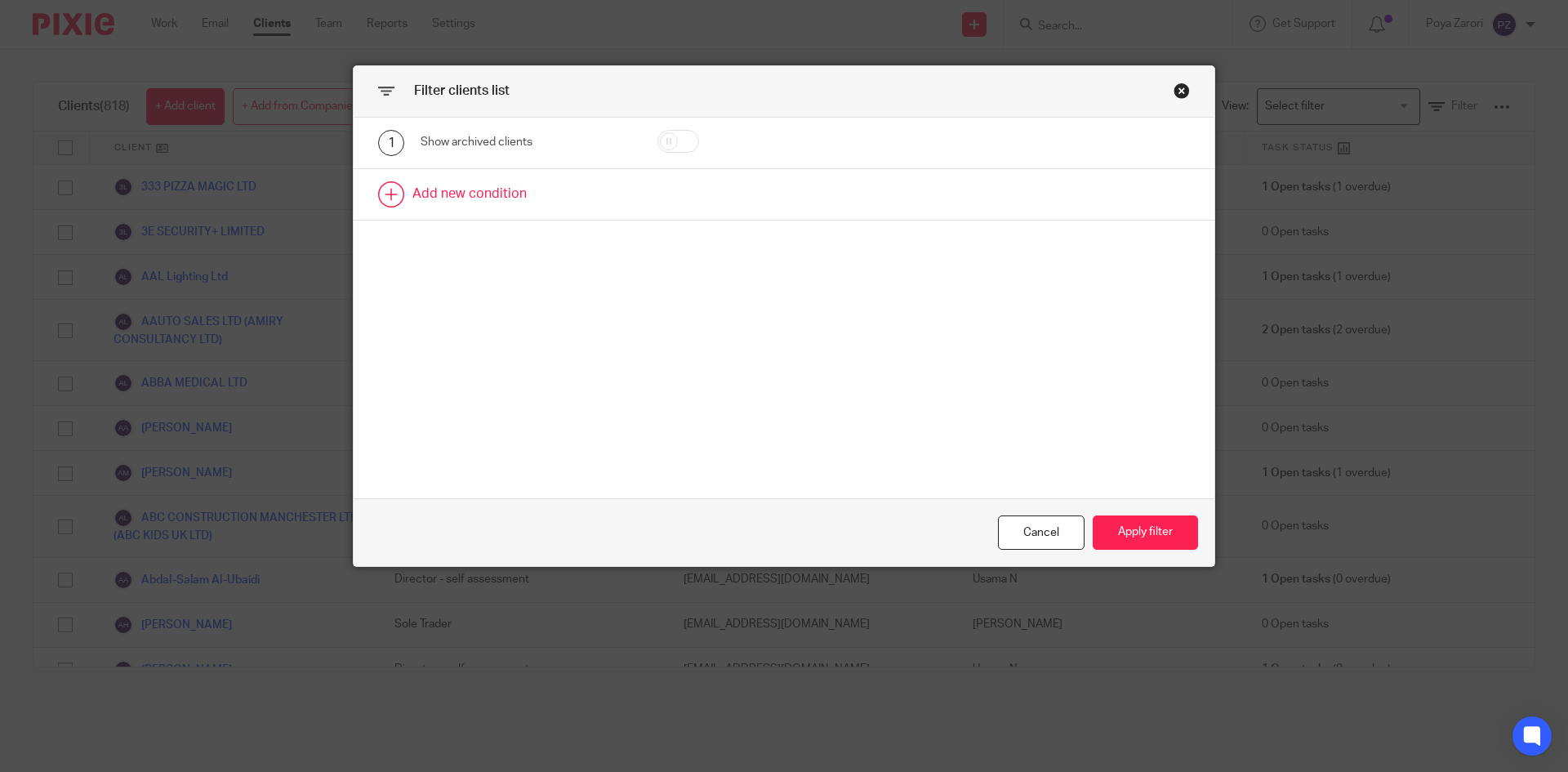
click at [492, 190] on link at bounding box center [784, 194] width 860 height 51
click at [599, 205] on div "Field" at bounding box center [526, 200] width 211 height 36
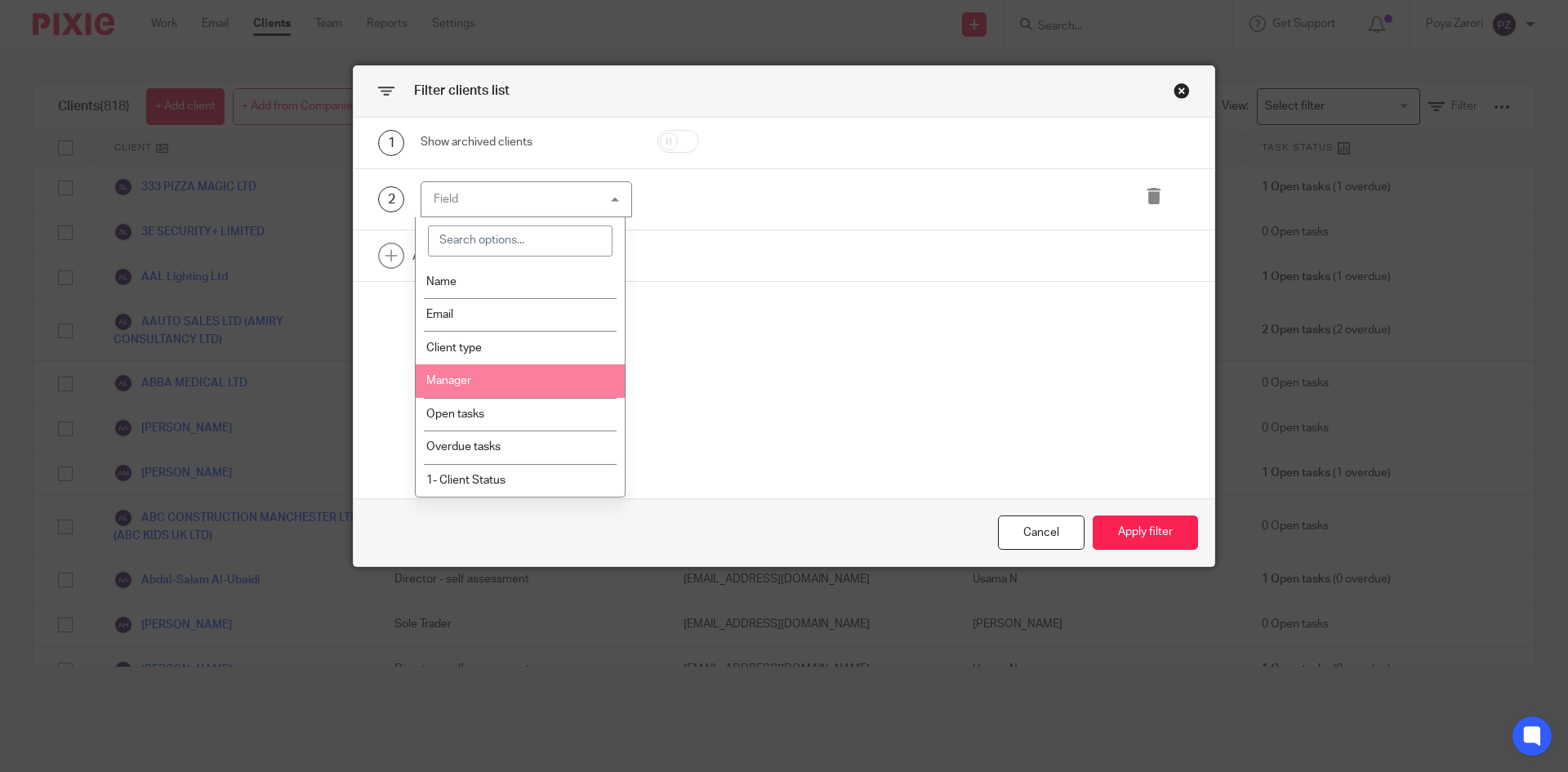
click at [513, 385] on li "Manager" at bounding box center [520, 380] width 210 height 34
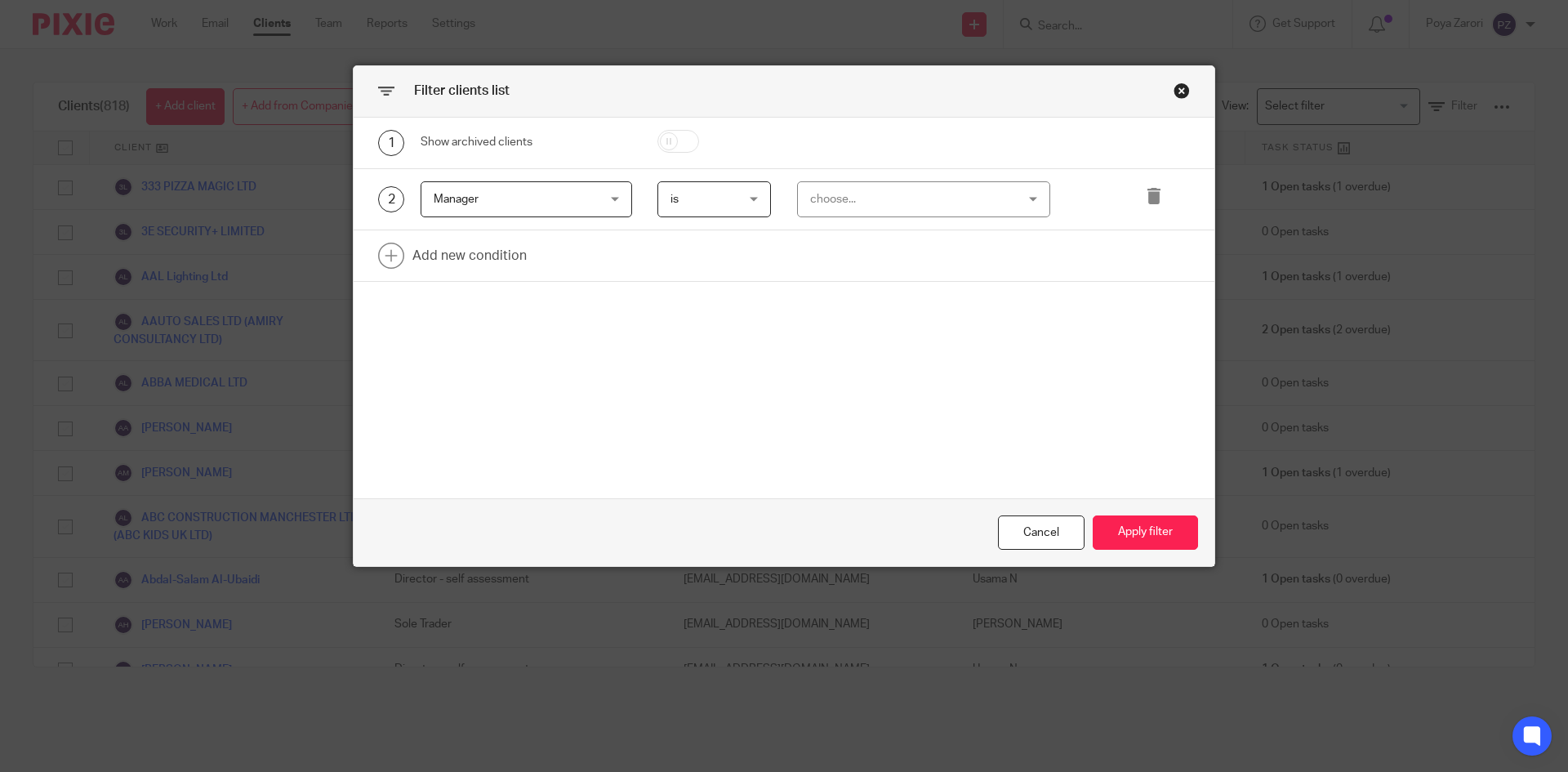
click at [846, 194] on div "choose..." at bounding box center [906, 200] width 192 height 35
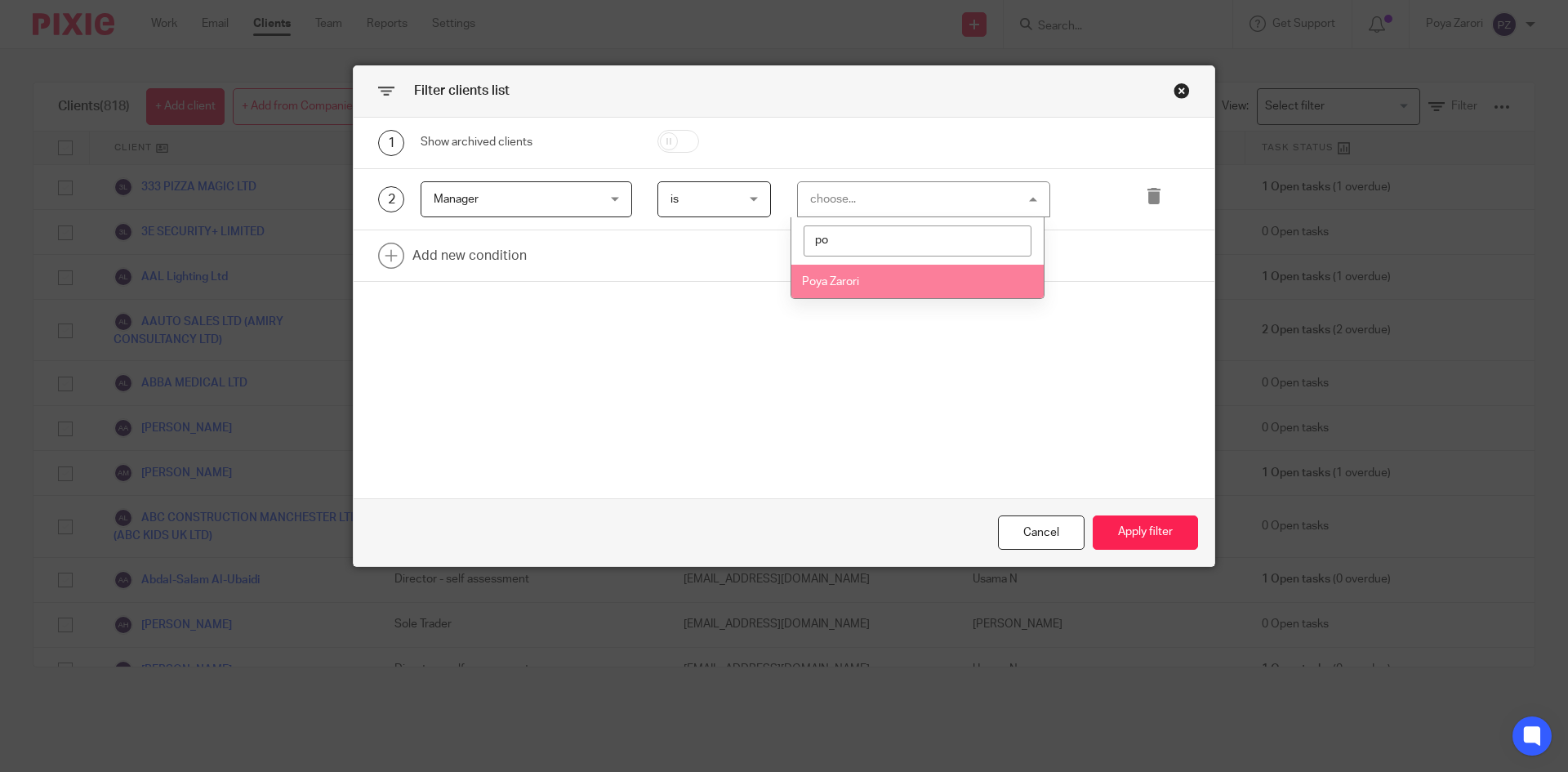
type input "po"
click at [850, 285] on span "Poya Zarori" at bounding box center [831, 281] width 58 height 12
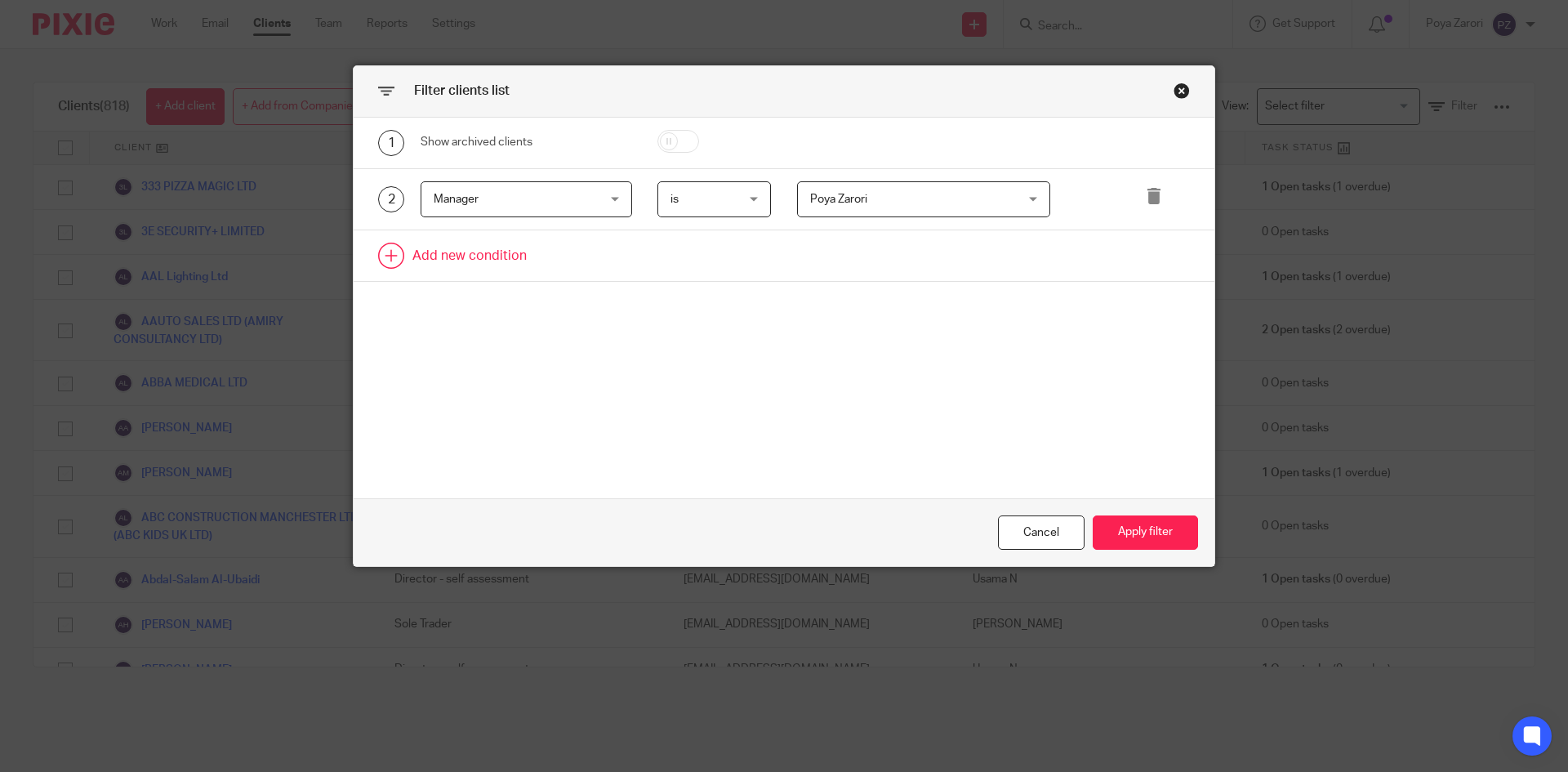
click at [455, 257] on link at bounding box center [784, 255] width 860 height 51
click at [569, 264] on div "Field" at bounding box center [513, 260] width 157 height 35
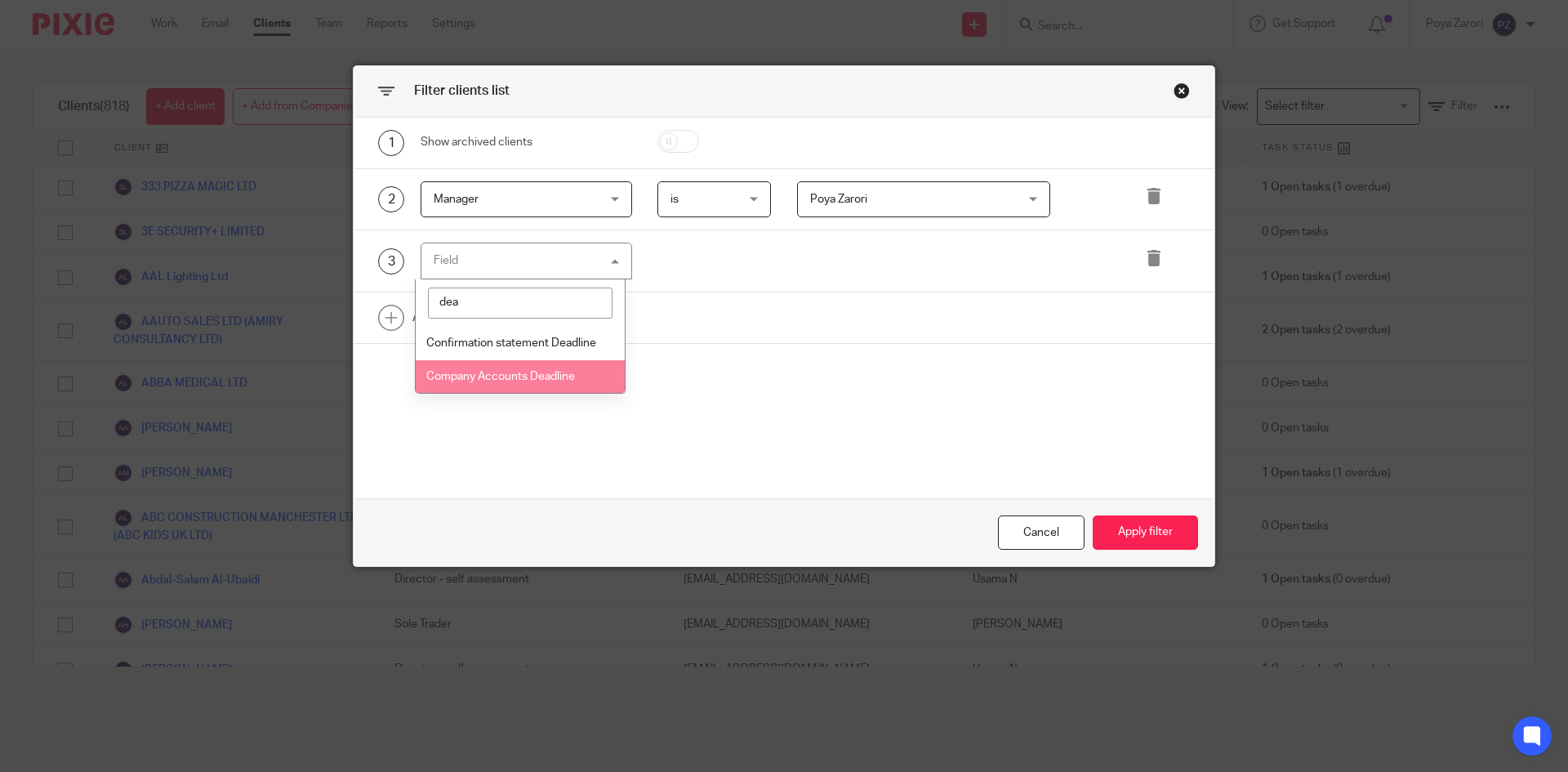
type input "dea"
click at [528, 372] on span "Company Accounts Deadline" at bounding box center [500, 376] width 149 height 12
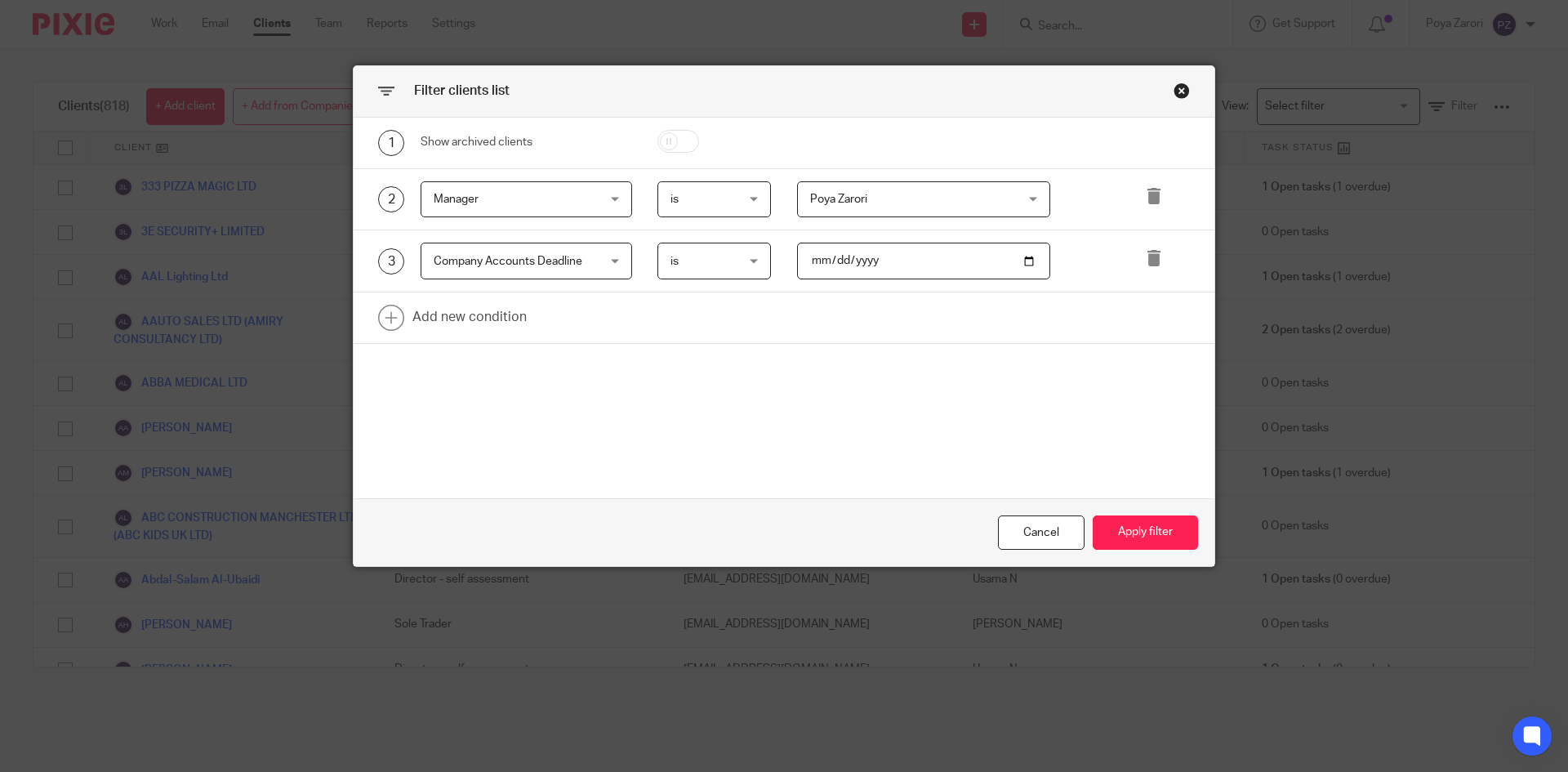
click at [756, 260] on div "is is" at bounding box center [714, 261] width 114 height 36
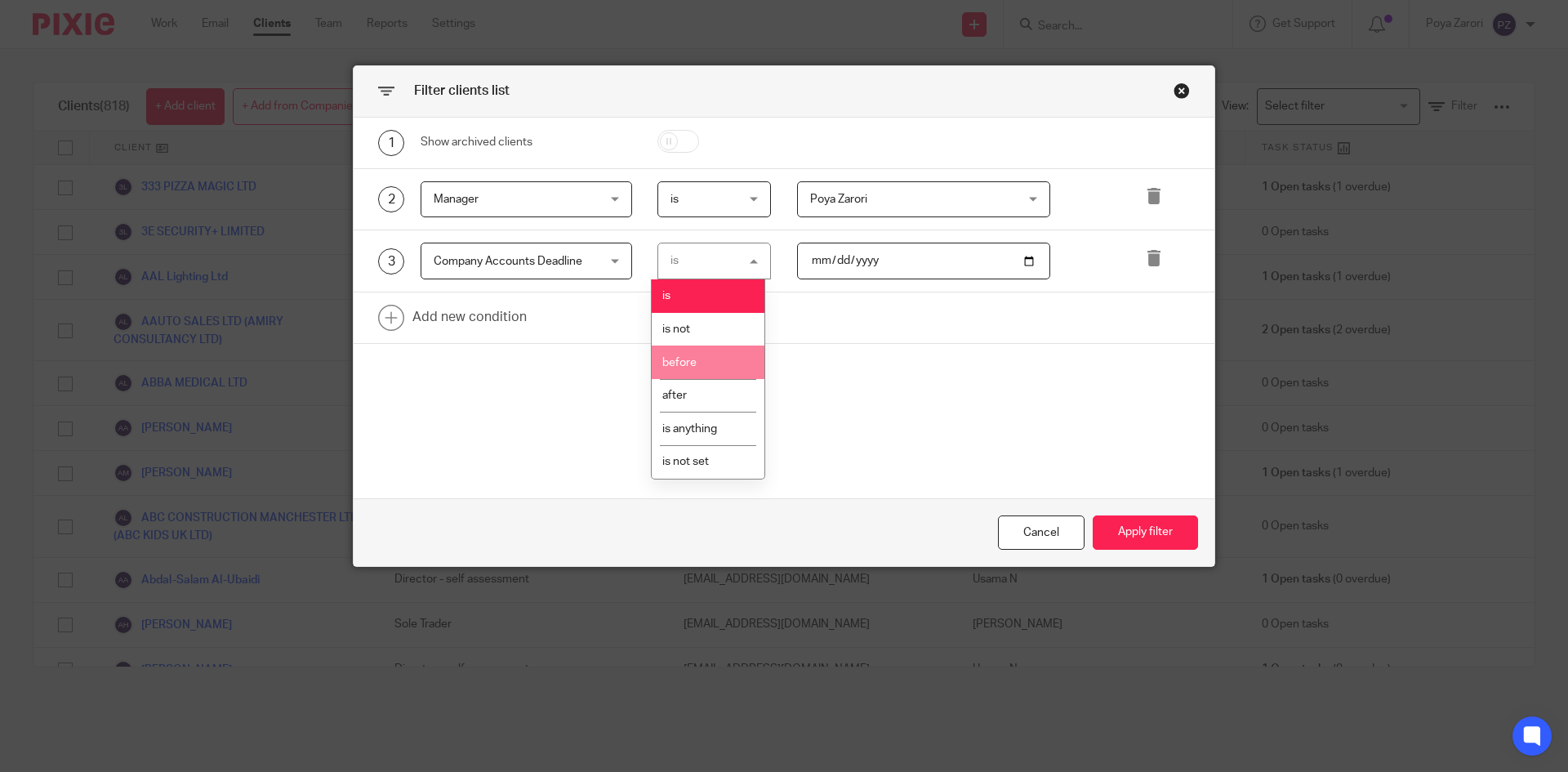
click at [702, 362] on li "before" at bounding box center [708, 362] width 112 height 34
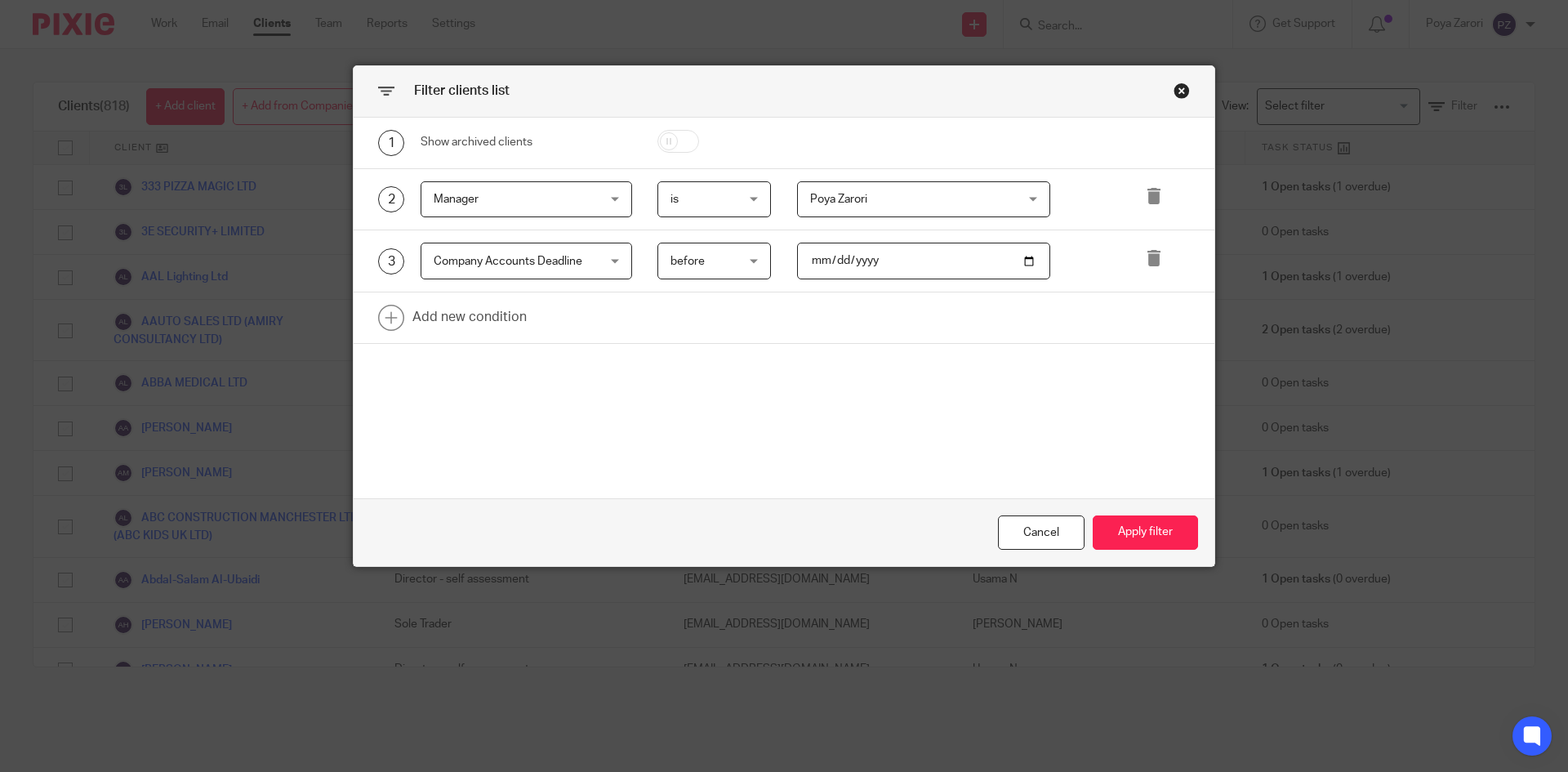
click at [1021, 258] on input "date" at bounding box center [924, 261] width 253 height 36
click at [1018, 262] on input "2025-10-01" at bounding box center [924, 261] width 253 height 36
type input "2025-10-02"
click at [1168, 532] on button "Apply filter" at bounding box center [1146, 533] width 106 height 36
